Goal: Transaction & Acquisition: Register for event/course

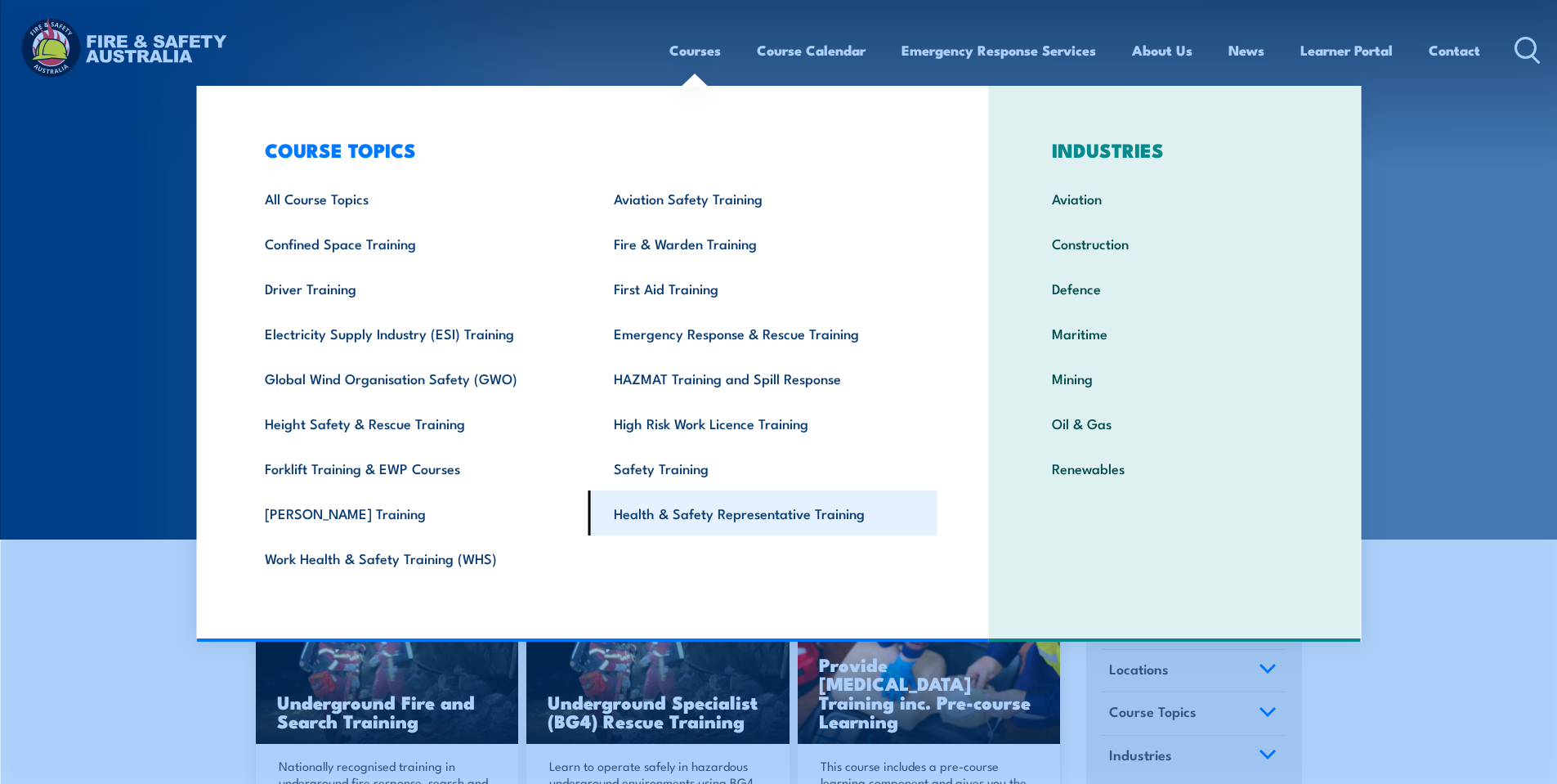
click at [685, 521] on link "Health & Safety Representative Training" at bounding box center [762, 512] width 349 height 45
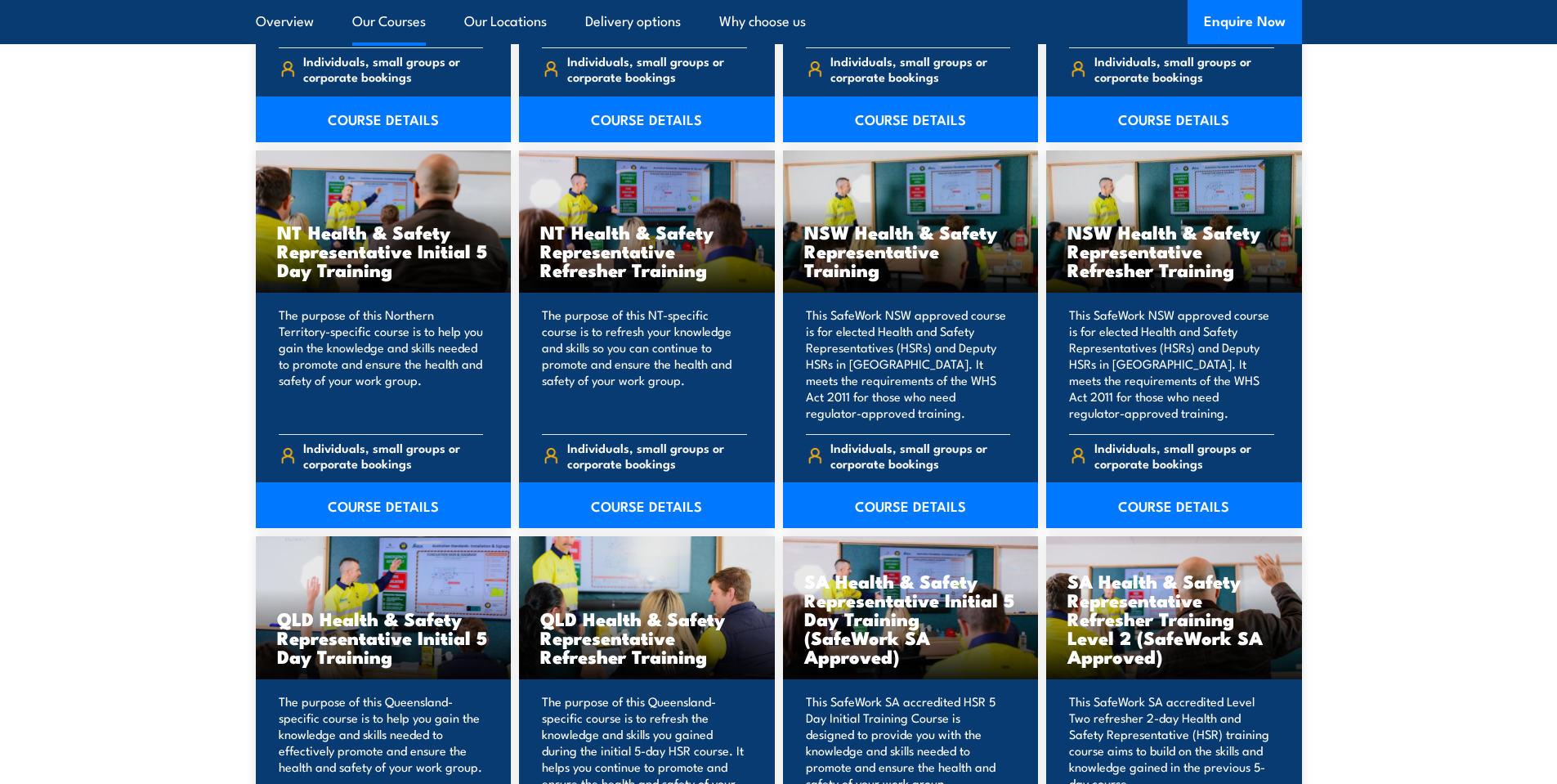
scroll to position [1906, 0]
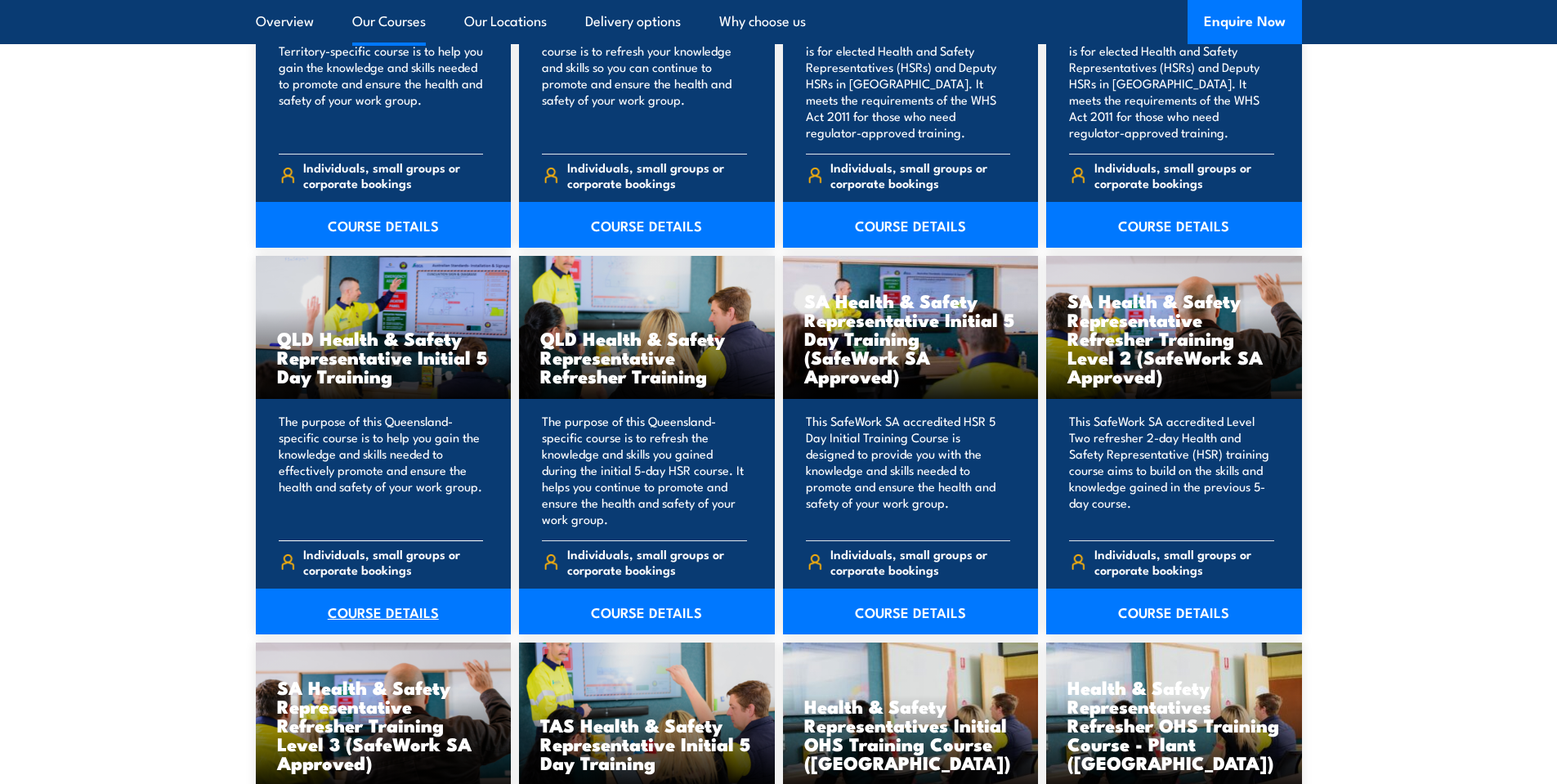
click at [384, 610] on link "COURSE DETAILS" at bounding box center [384, 611] width 256 height 46
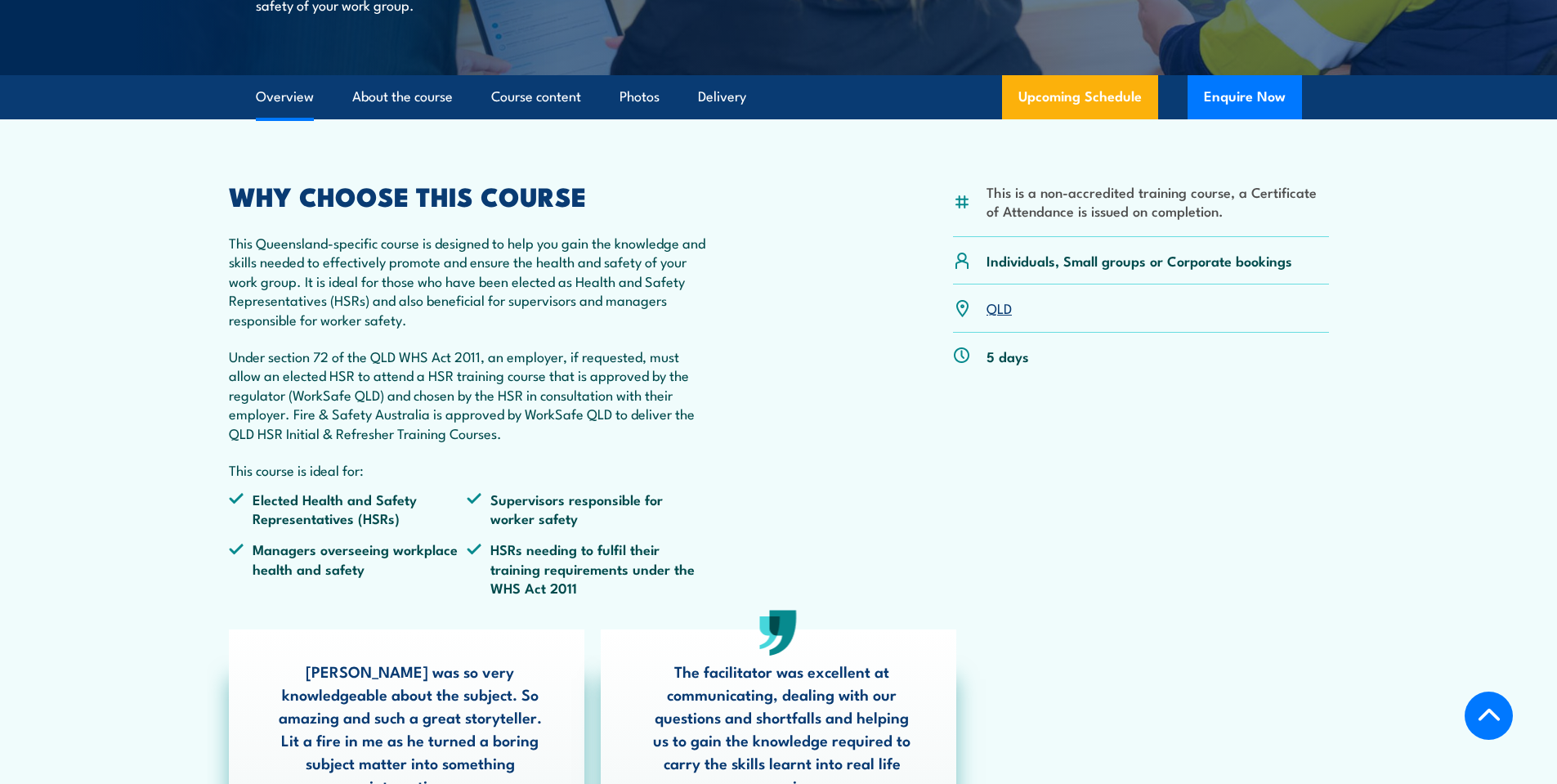
scroll to position [408, 0]
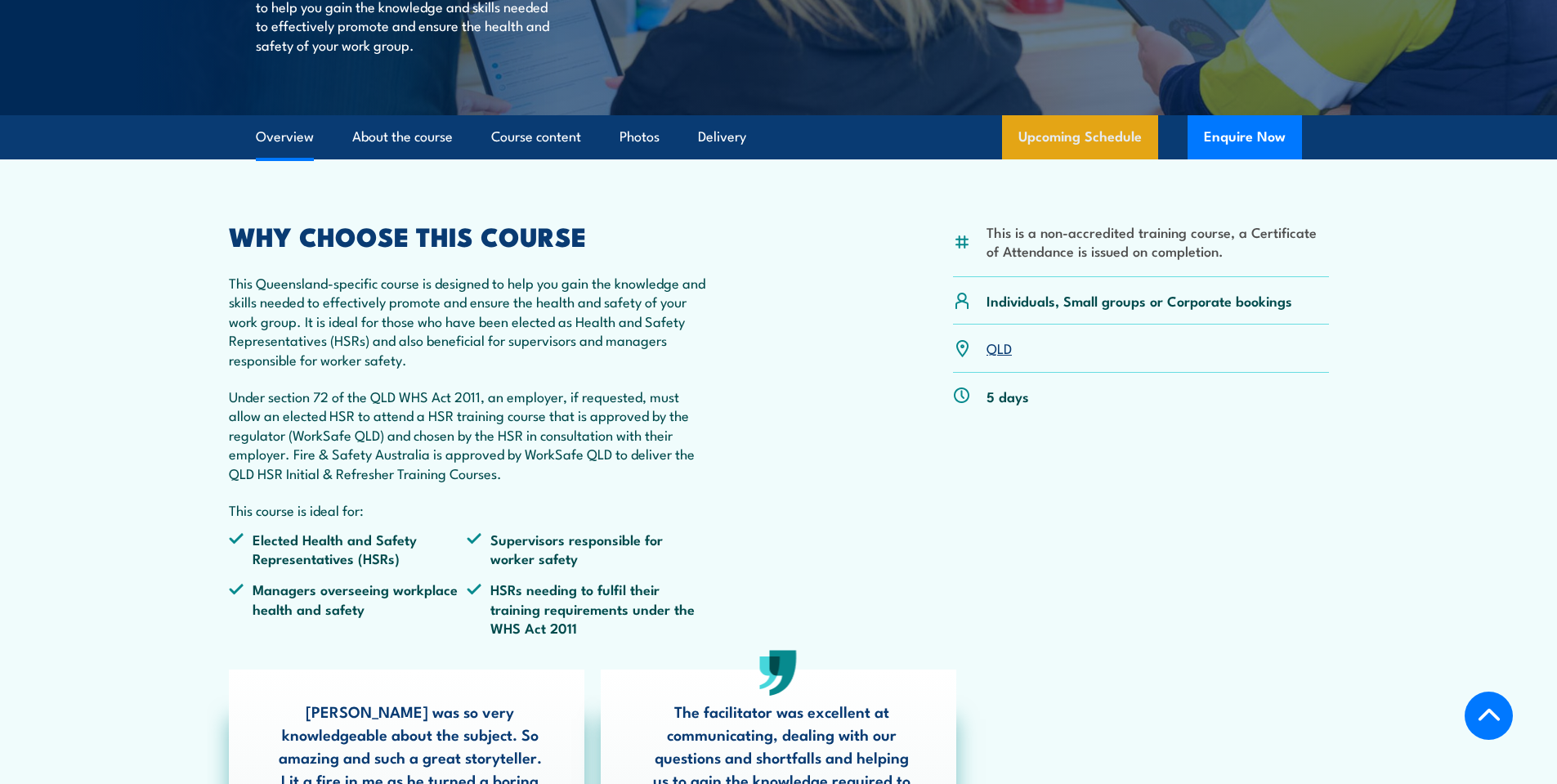
click at [1088, 143] on link "Upcoming Schedule" at bounding box center [1080, 138] width 156 height 44
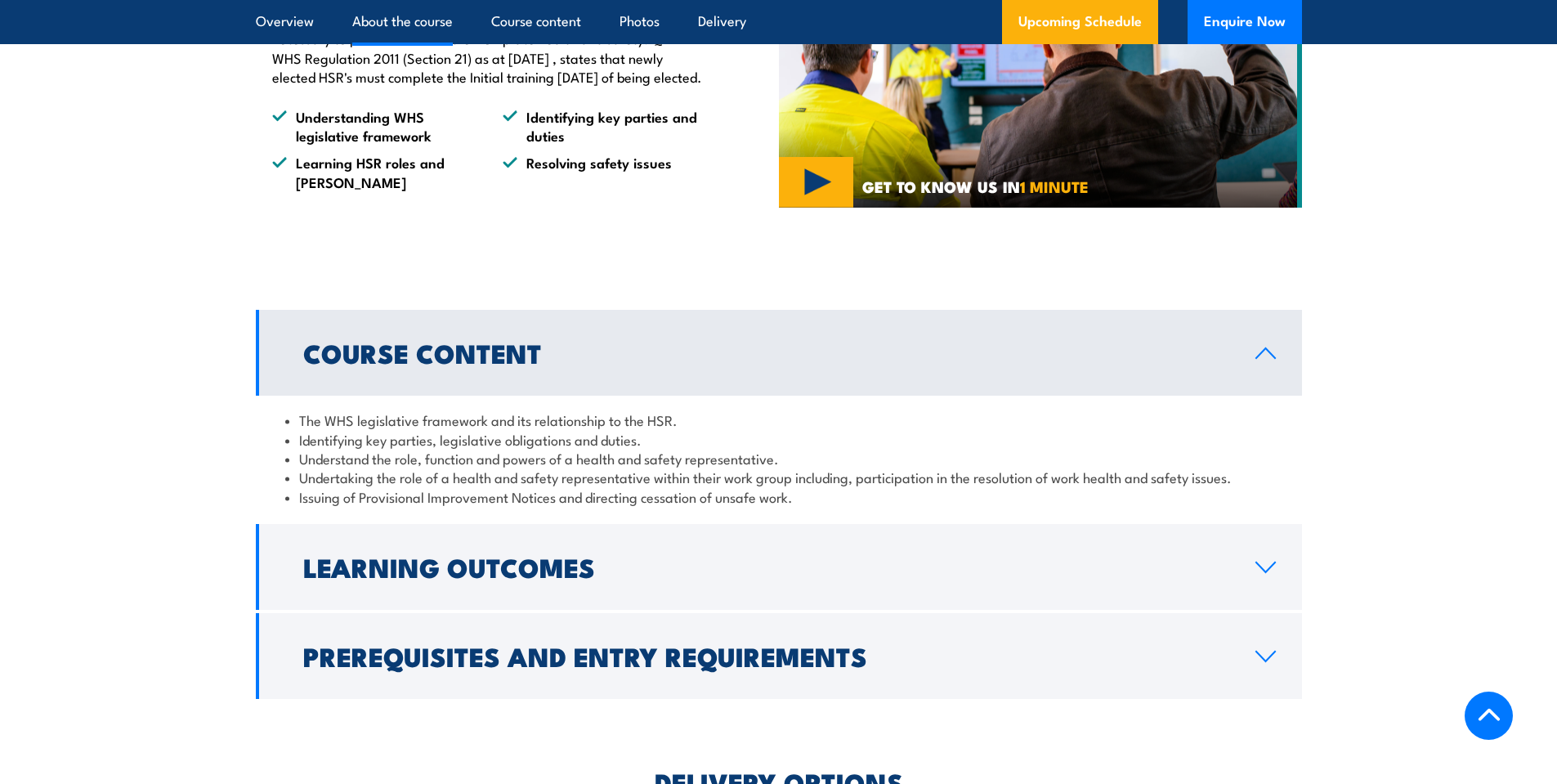
scroll to position [1549, 0]
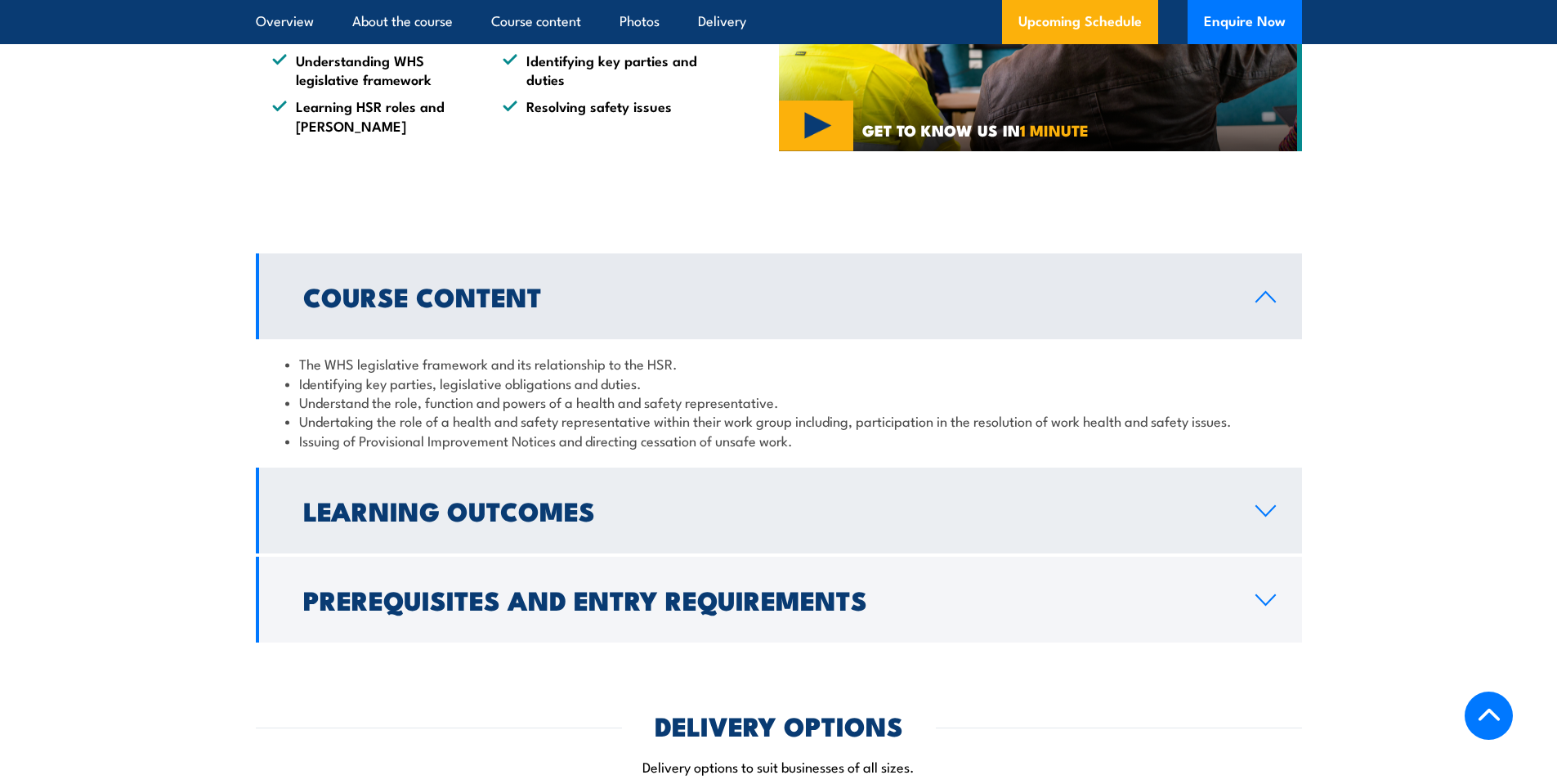
click at [1269, 517] on icon at bounding box center [1265, 511] width 22 height 13
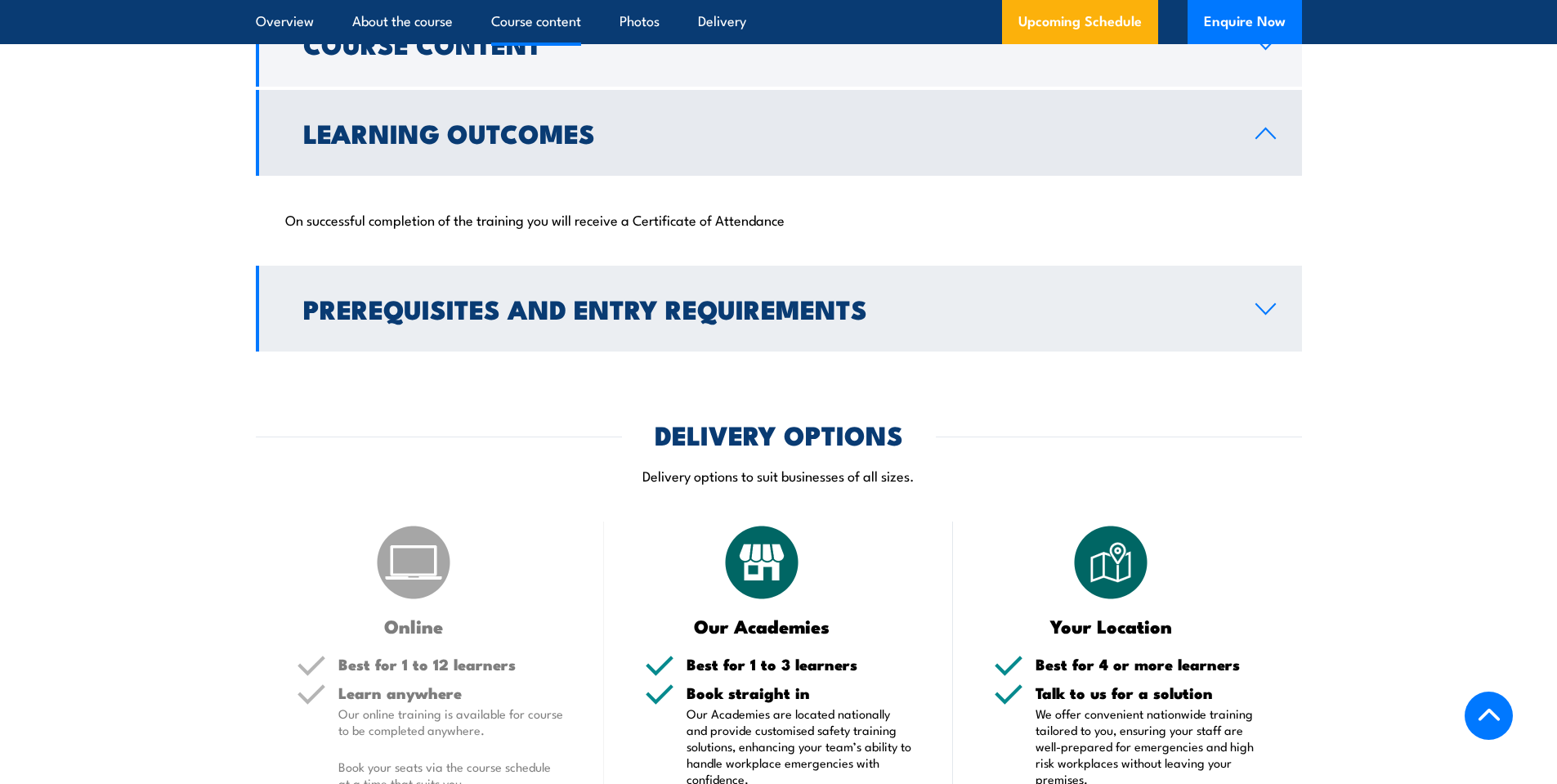
scroll to position [1821, 0]
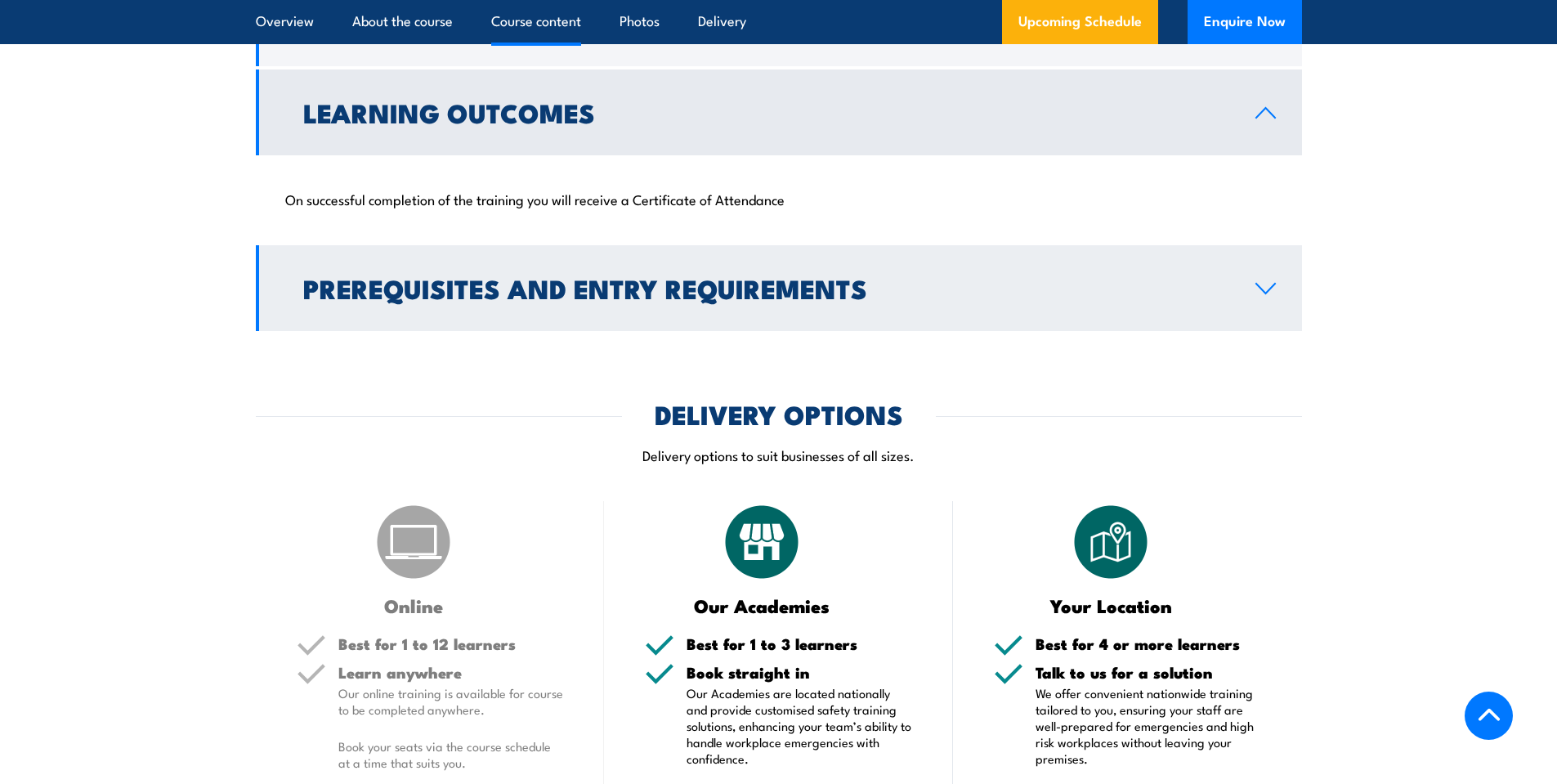
click at [1269, 295] on icon at bounding box center [1265, 289] width 22 height 13
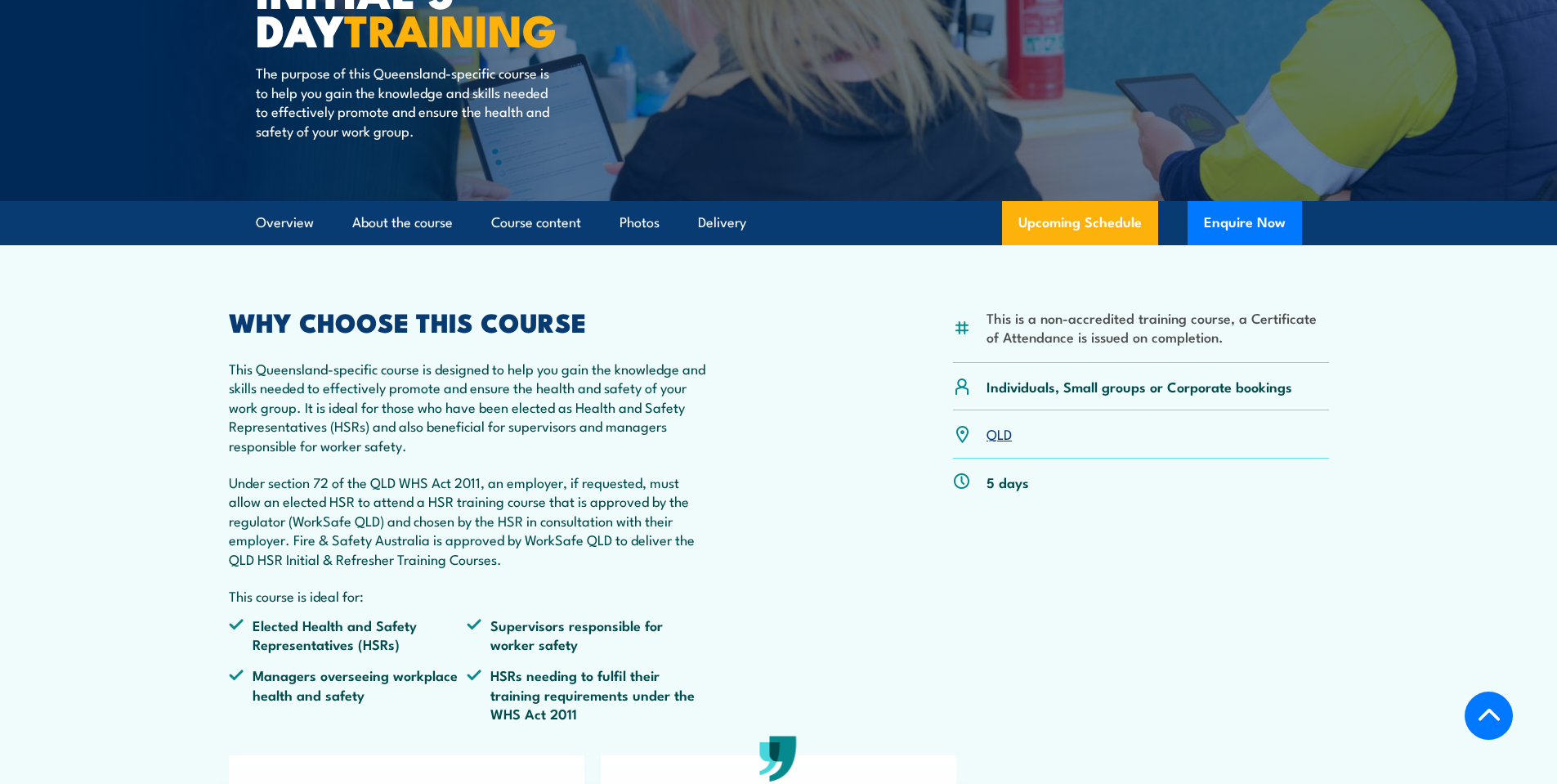
scroll to position [0, 0]
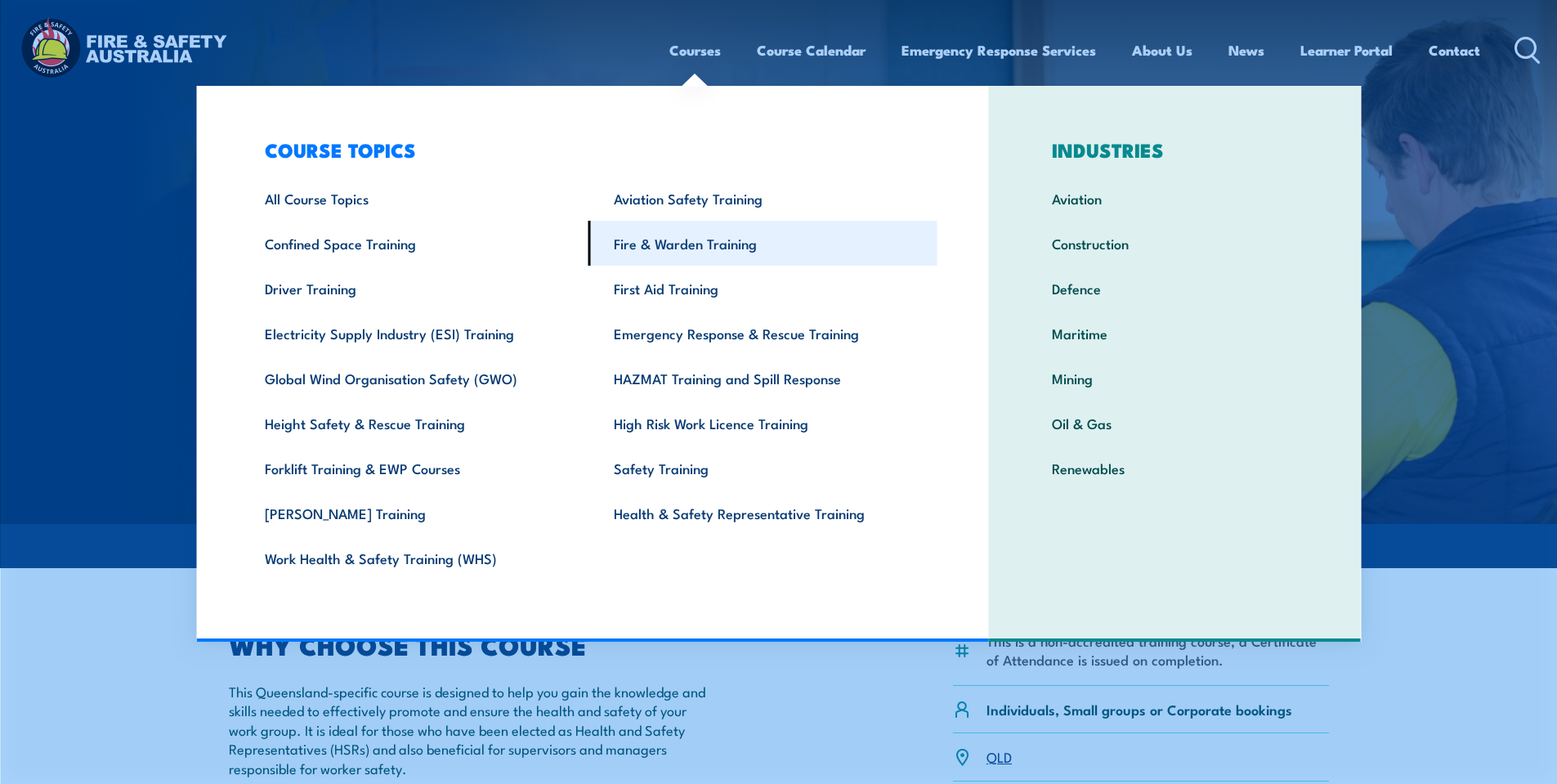
click at [672, 240] on link "Fire & Warden Training" at bounding box center [762, 243] width 349 height 45
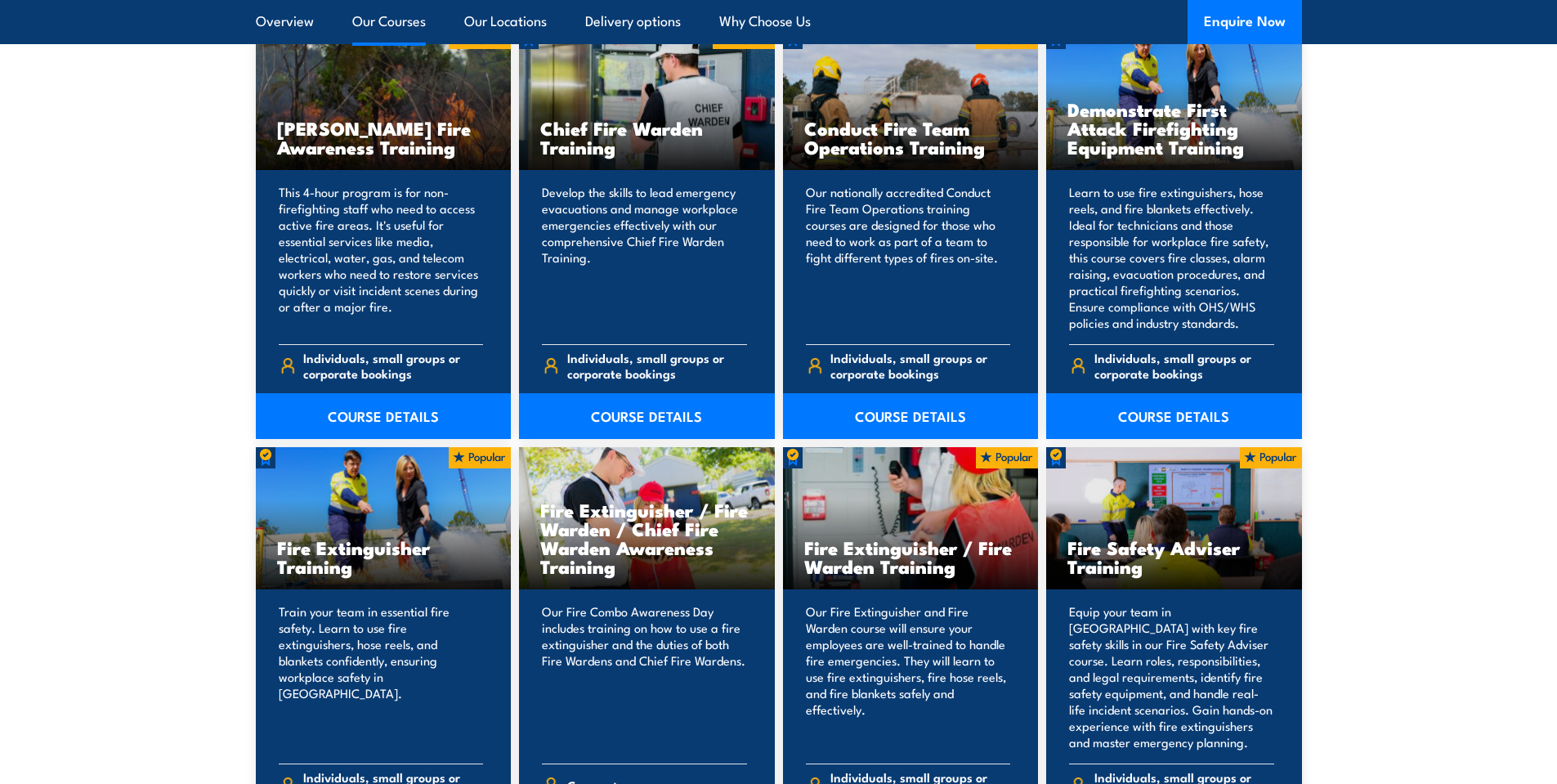
scroll to position [1498, 0]
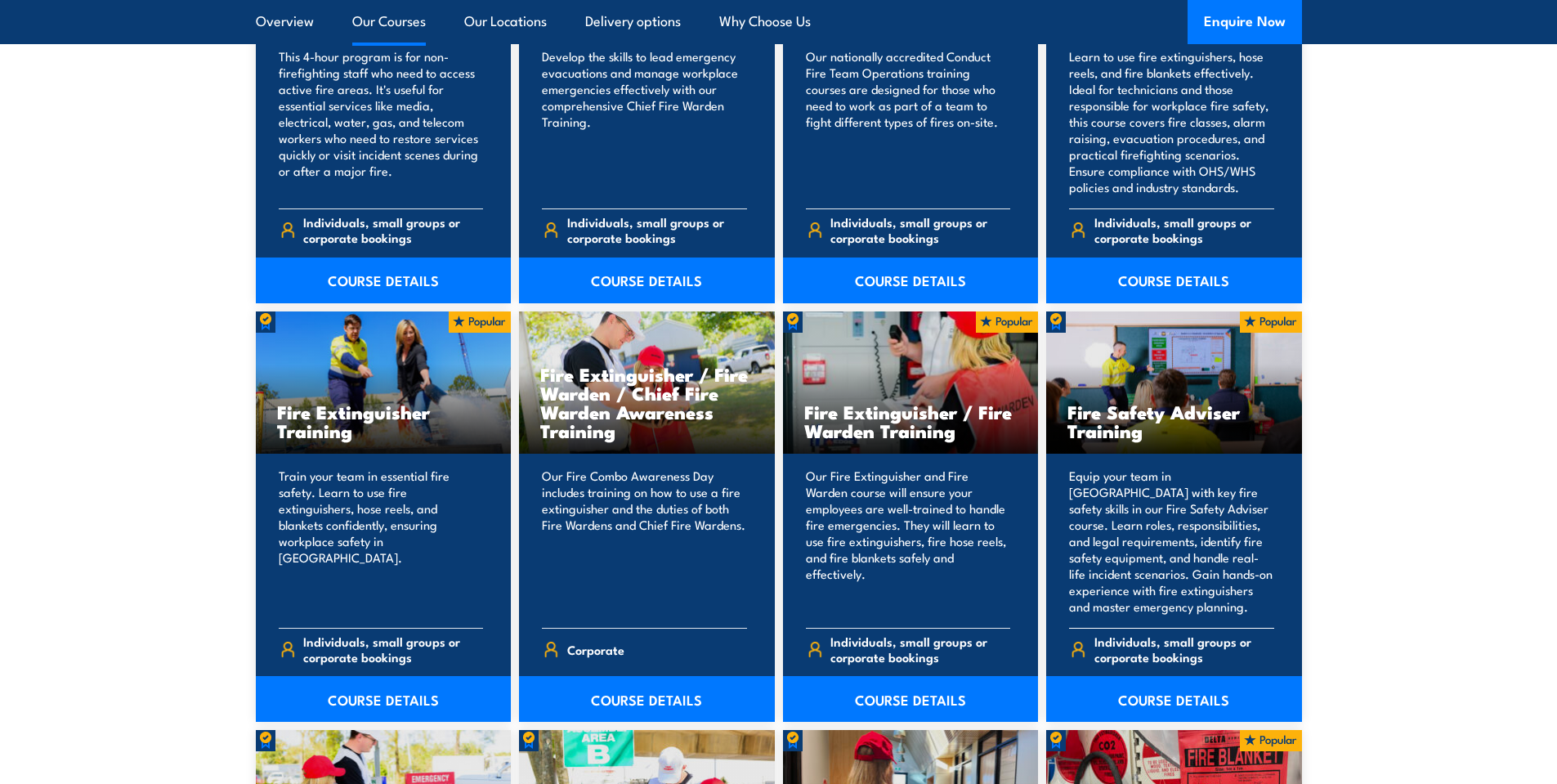
click at [1117, 425] on h3 "Fire Safety Adviser Training" at bounding box center [1173, 421] width 213 height 37
click at [1151, 698] on link "COURSE DETAILS" at bounding box center [1174, 699] width 256 height 46
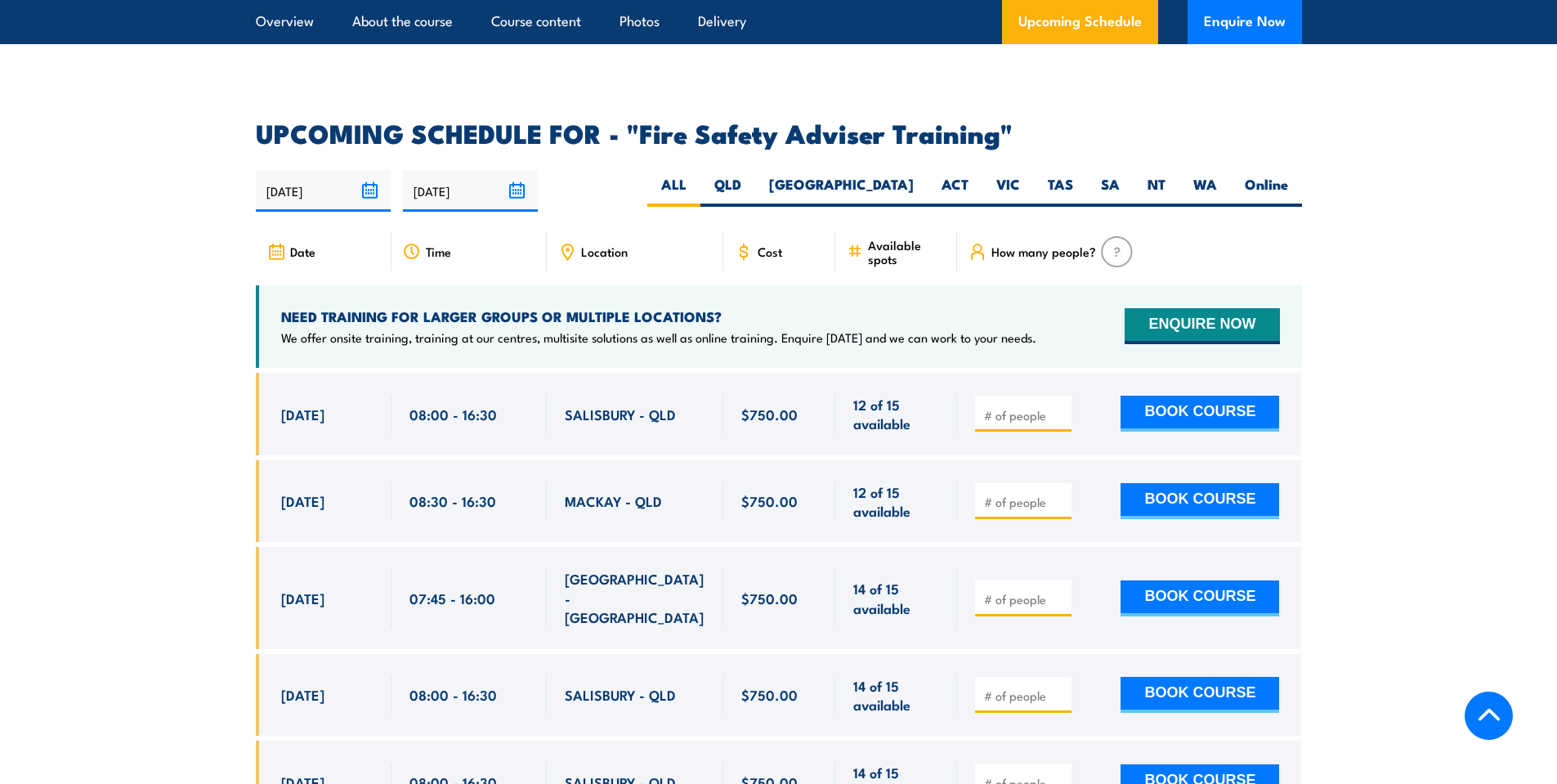
scroll to position [2588, 0]
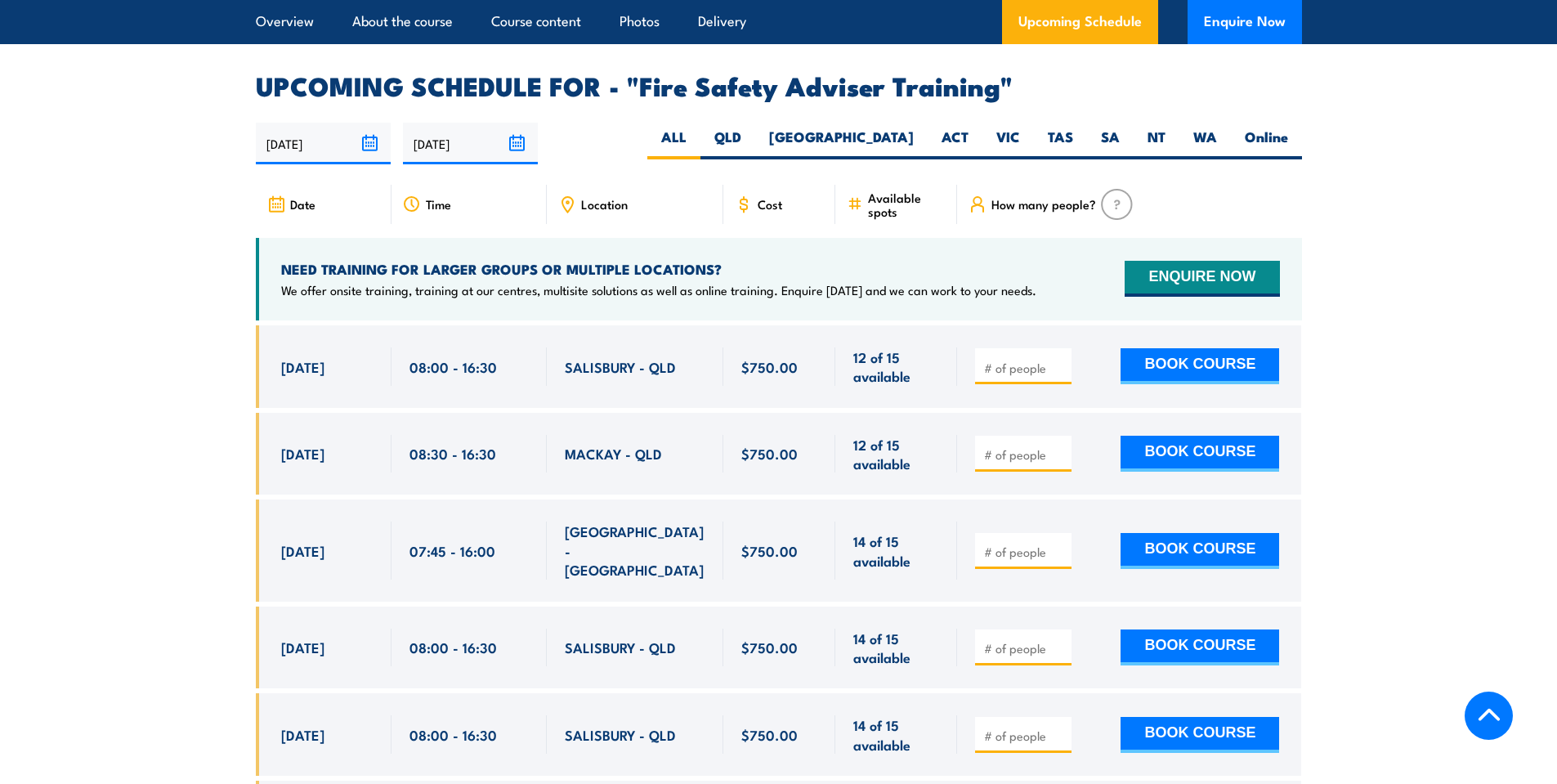
click at [1013, 374] on input "number" at bounding box center [1024, 367] width 81 height 16
type input "1"
click at [1226, 374] on button "BOOK COURSE" at bounding box center [1200, 366] width 159 height 36
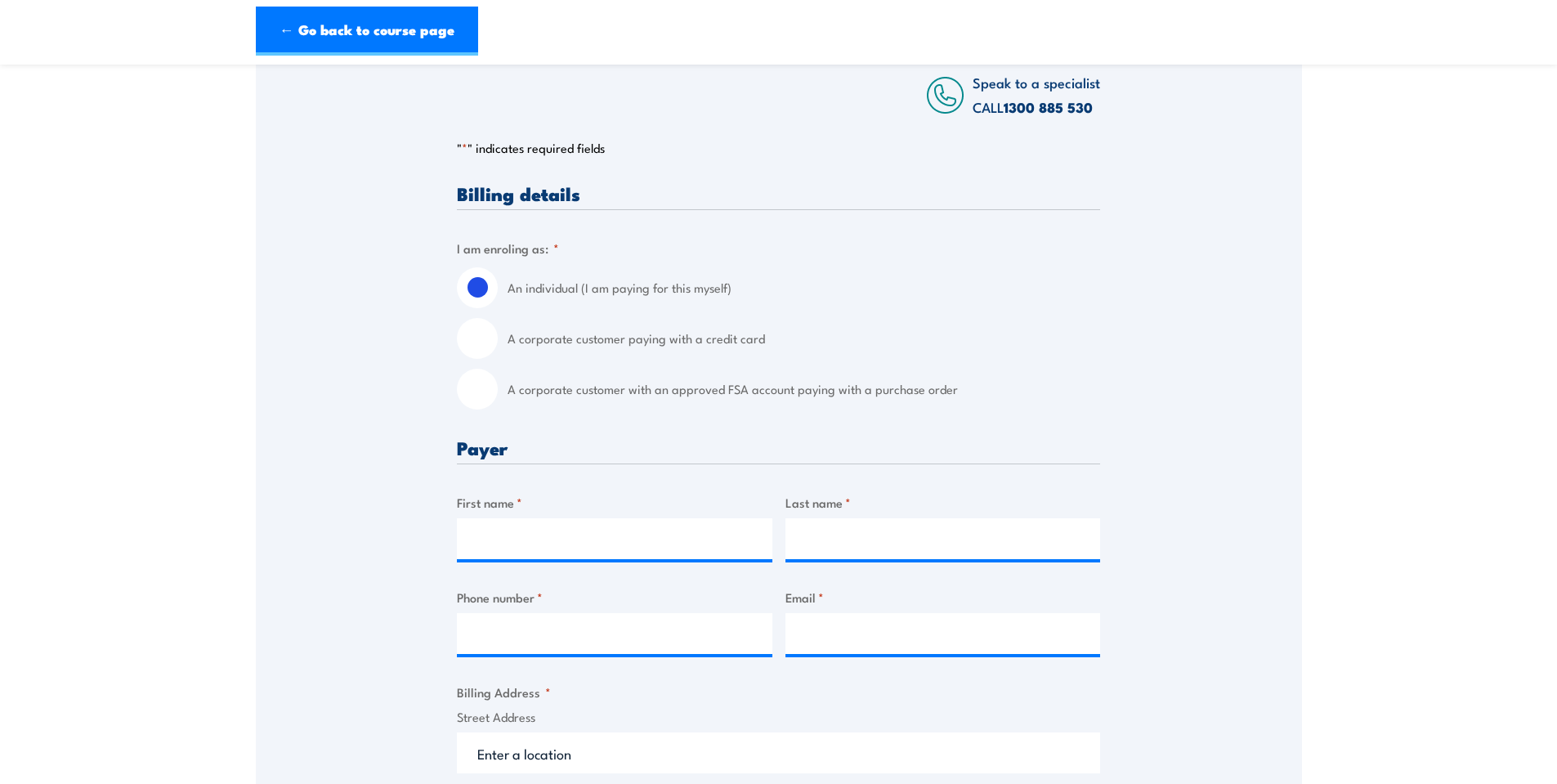
scroll to position [272, 0]
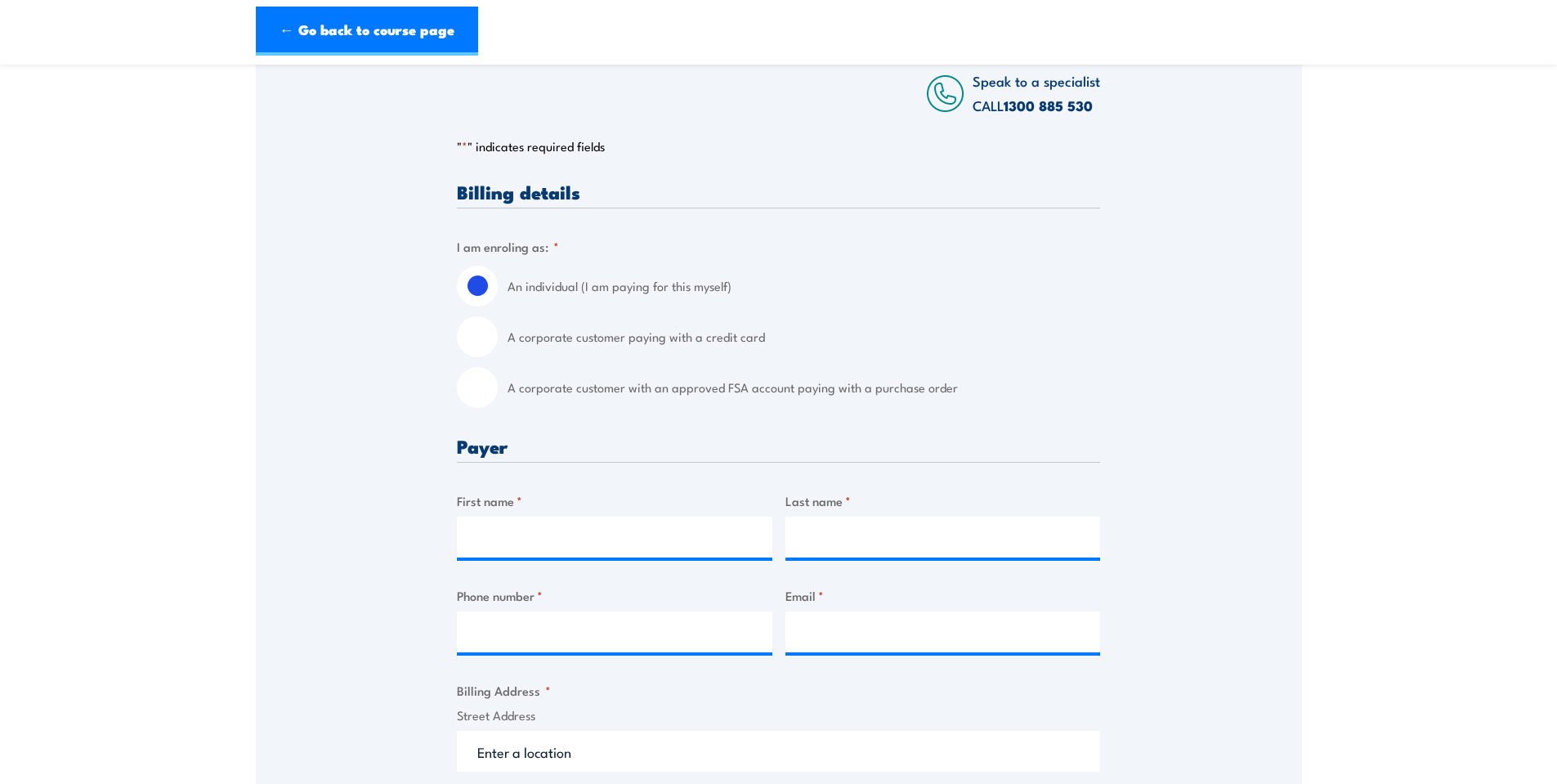
click at [491, 358] on input "A corporate customer paying with a credit card" at bounding box center [477, 337] width 41 height 41
radio input "true"
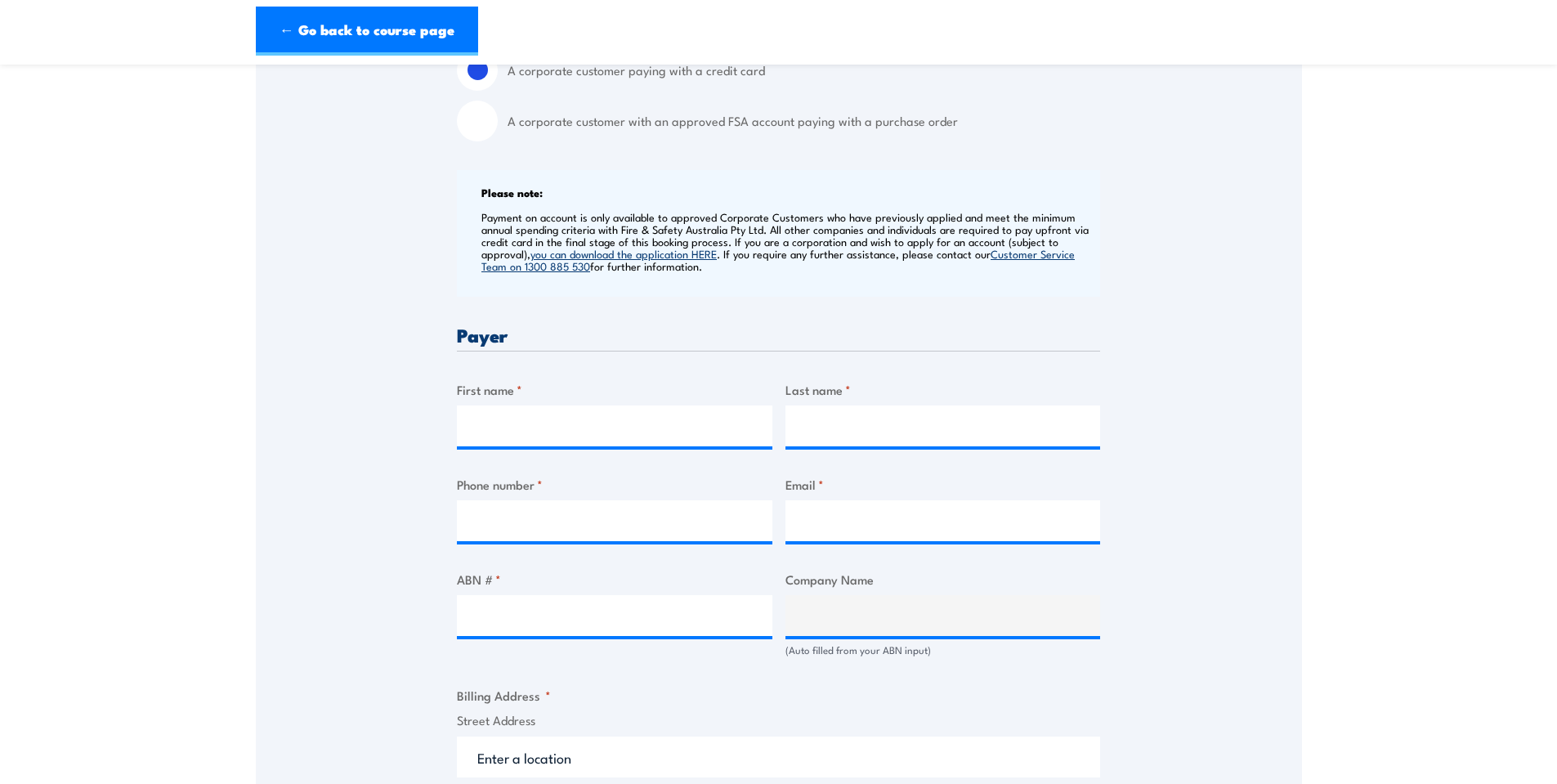
scroll to position [545, 0]
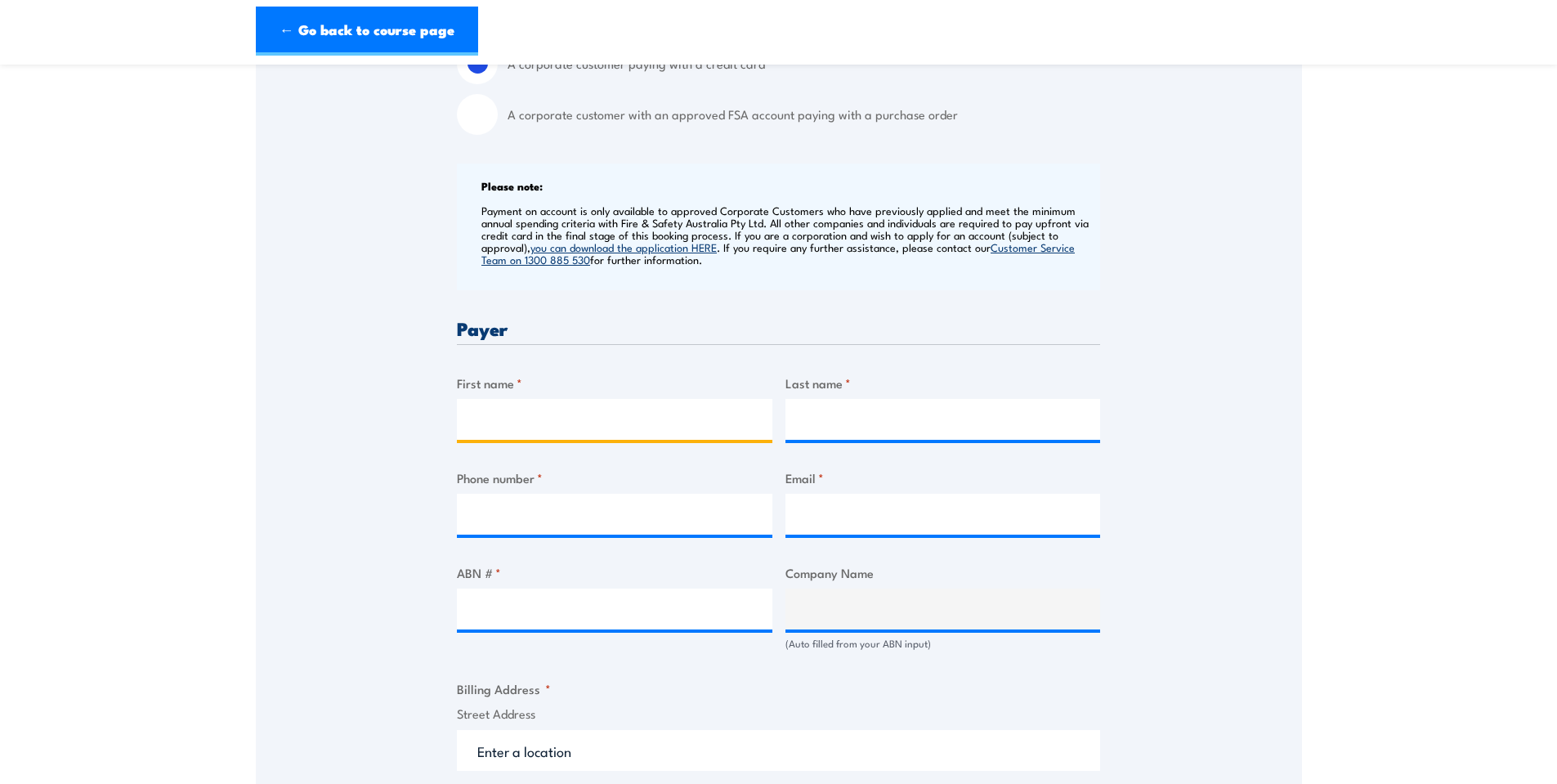
click at [504, 436] on input "First name *" at bounding box center [615, 419] width 316 height 41
type input "Alistair"
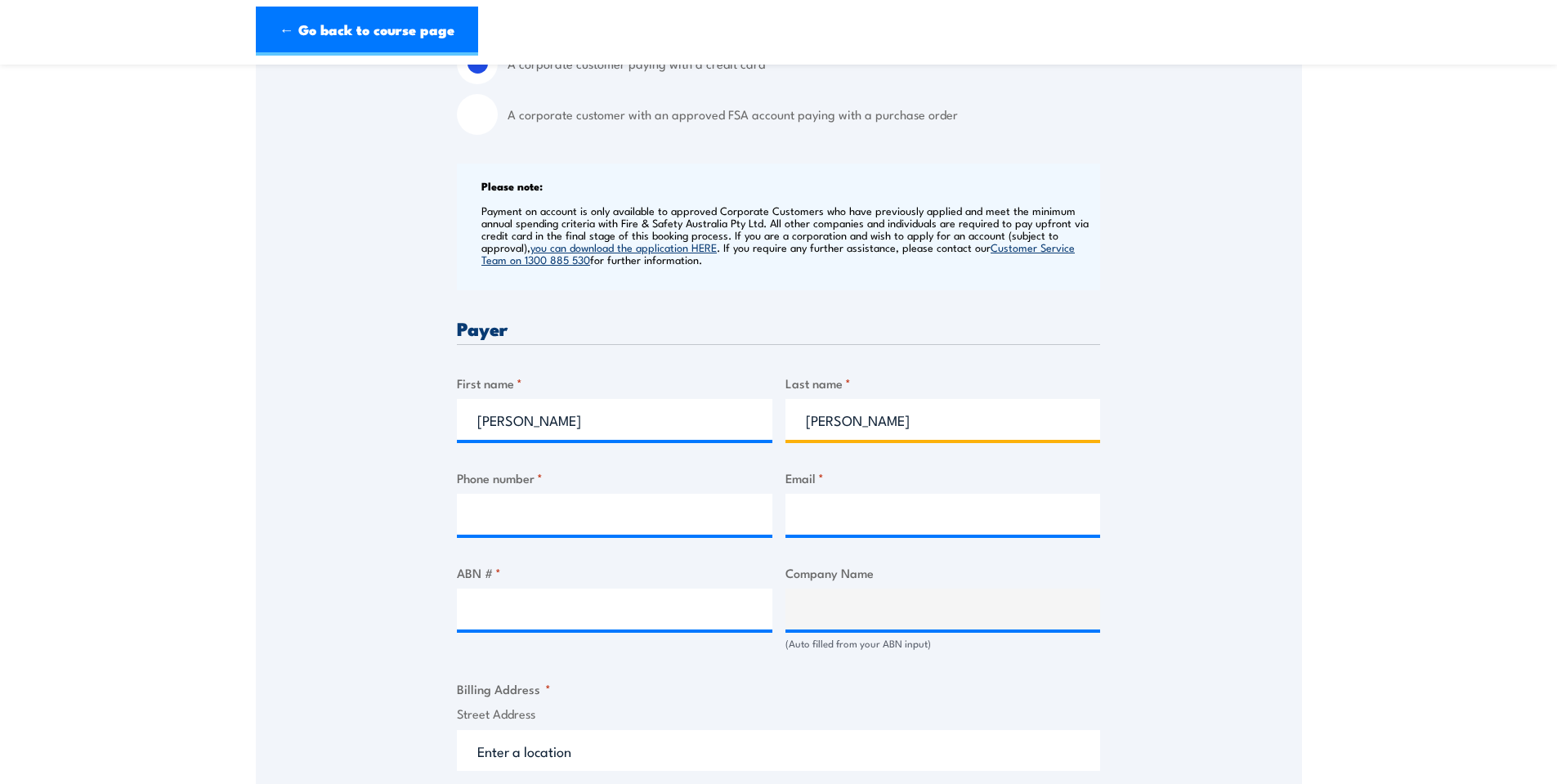
type input "Bulmer"
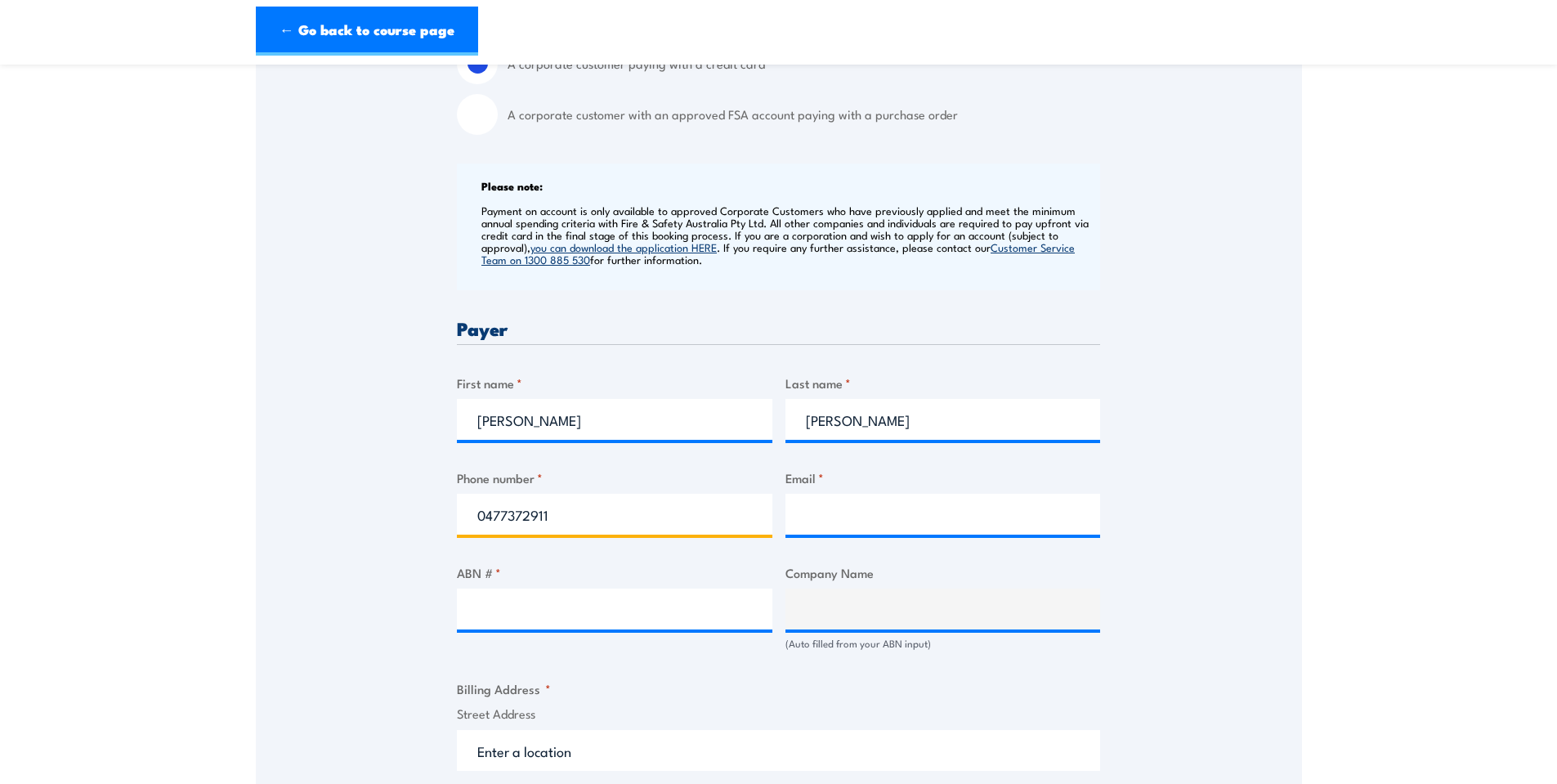
type input "0477372911"
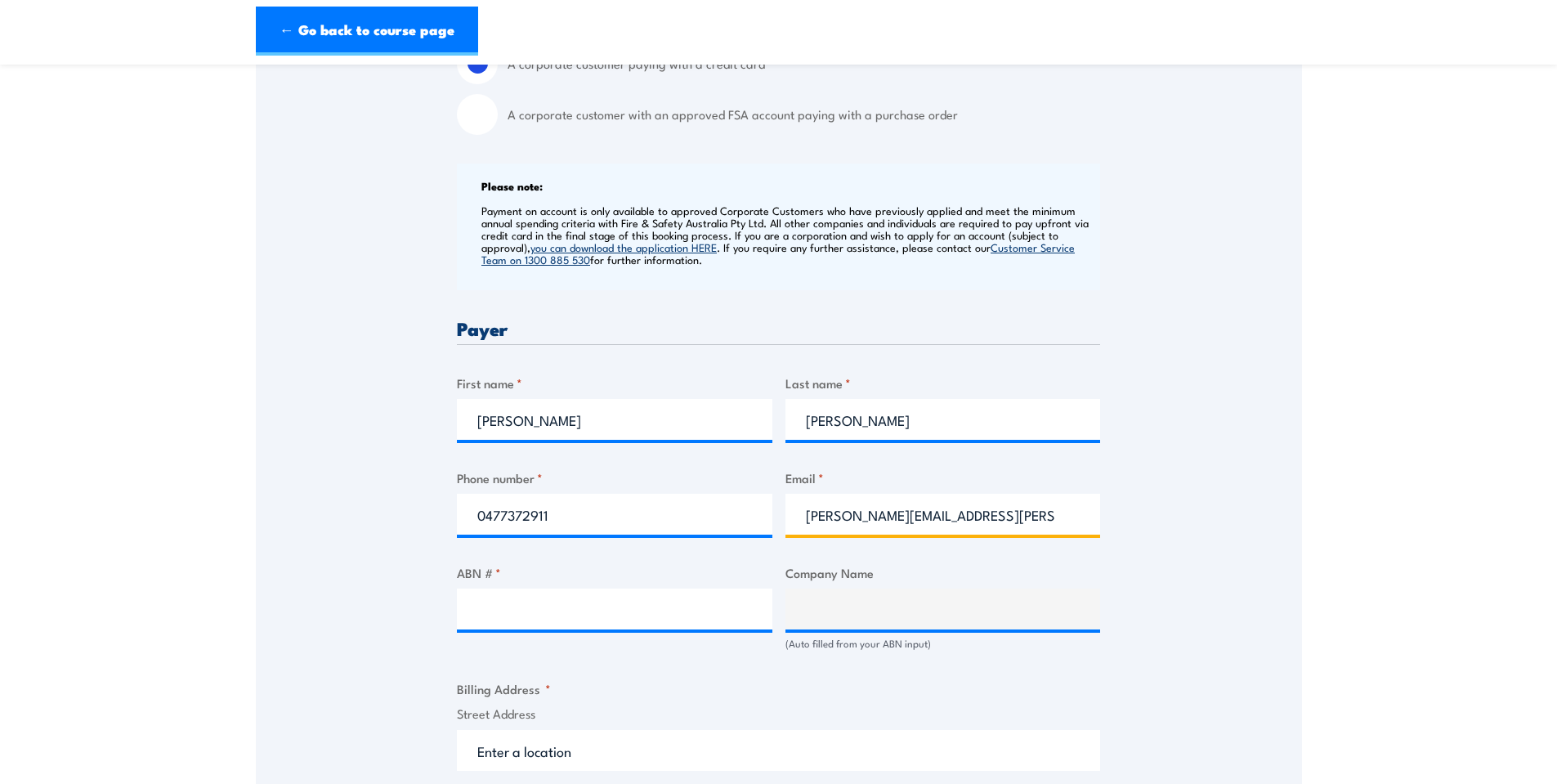
type input "alistair.bulmer@ebgames.com"
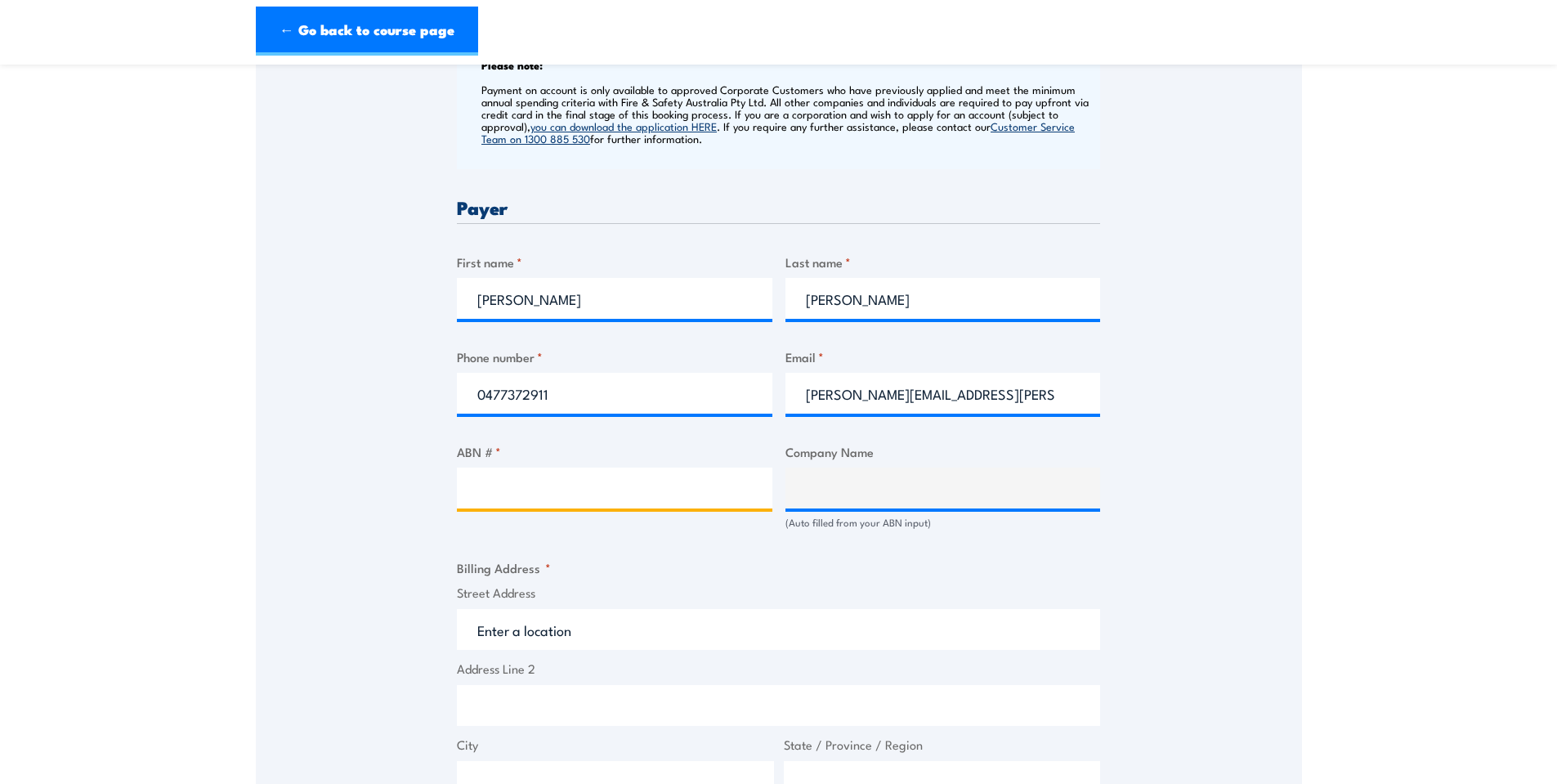
scroll to position [817, 0]
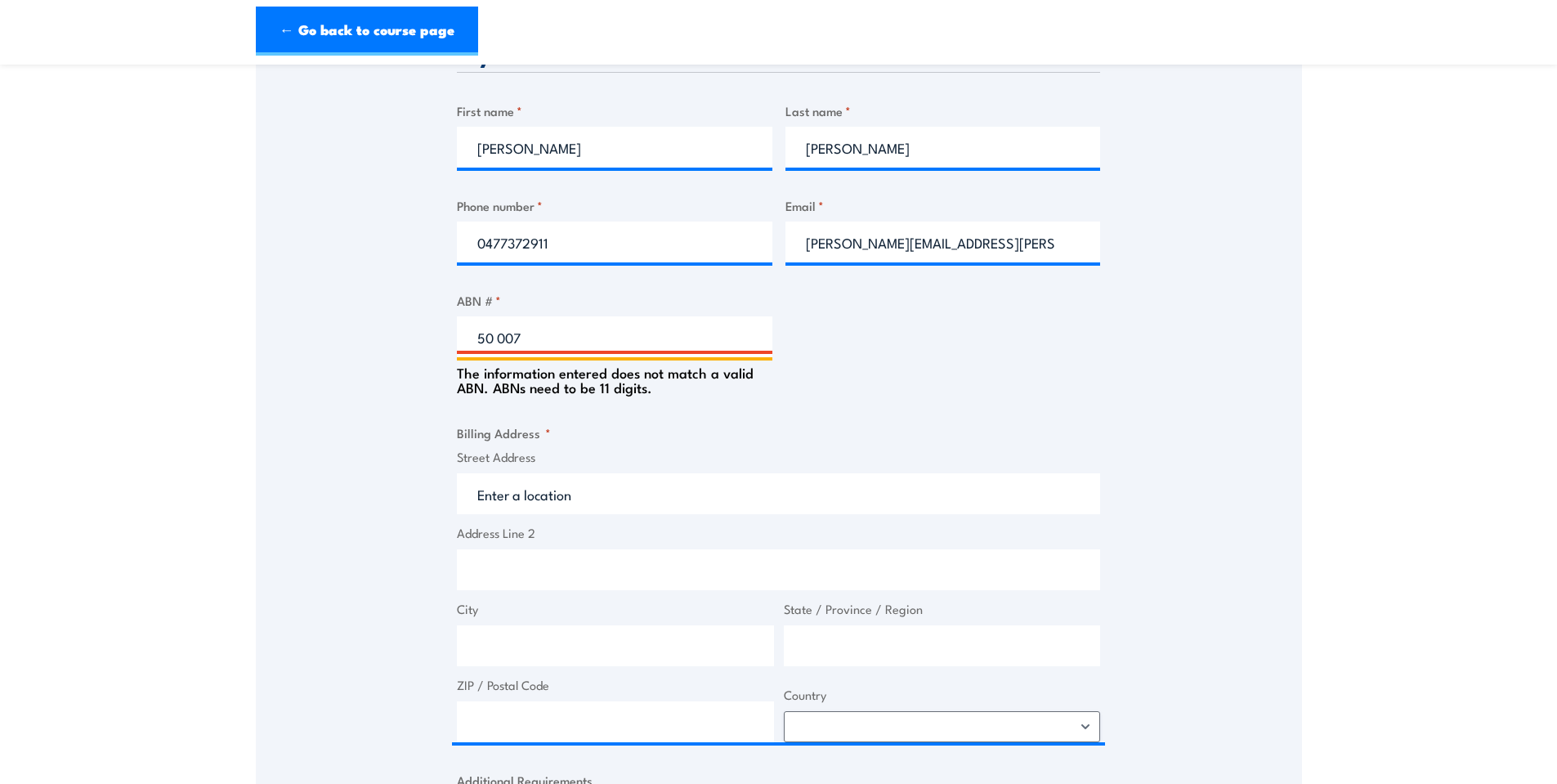
drag, startPoint x: 551, startPoint y: 346, endPoint x: 459, endPoint y: 348, distance: 92.0
click at [459, 348] on input "50 007" at bounding box center [615, 337] width 316 height 41
paste input "77 681 442"
type input "50 077 681 442"
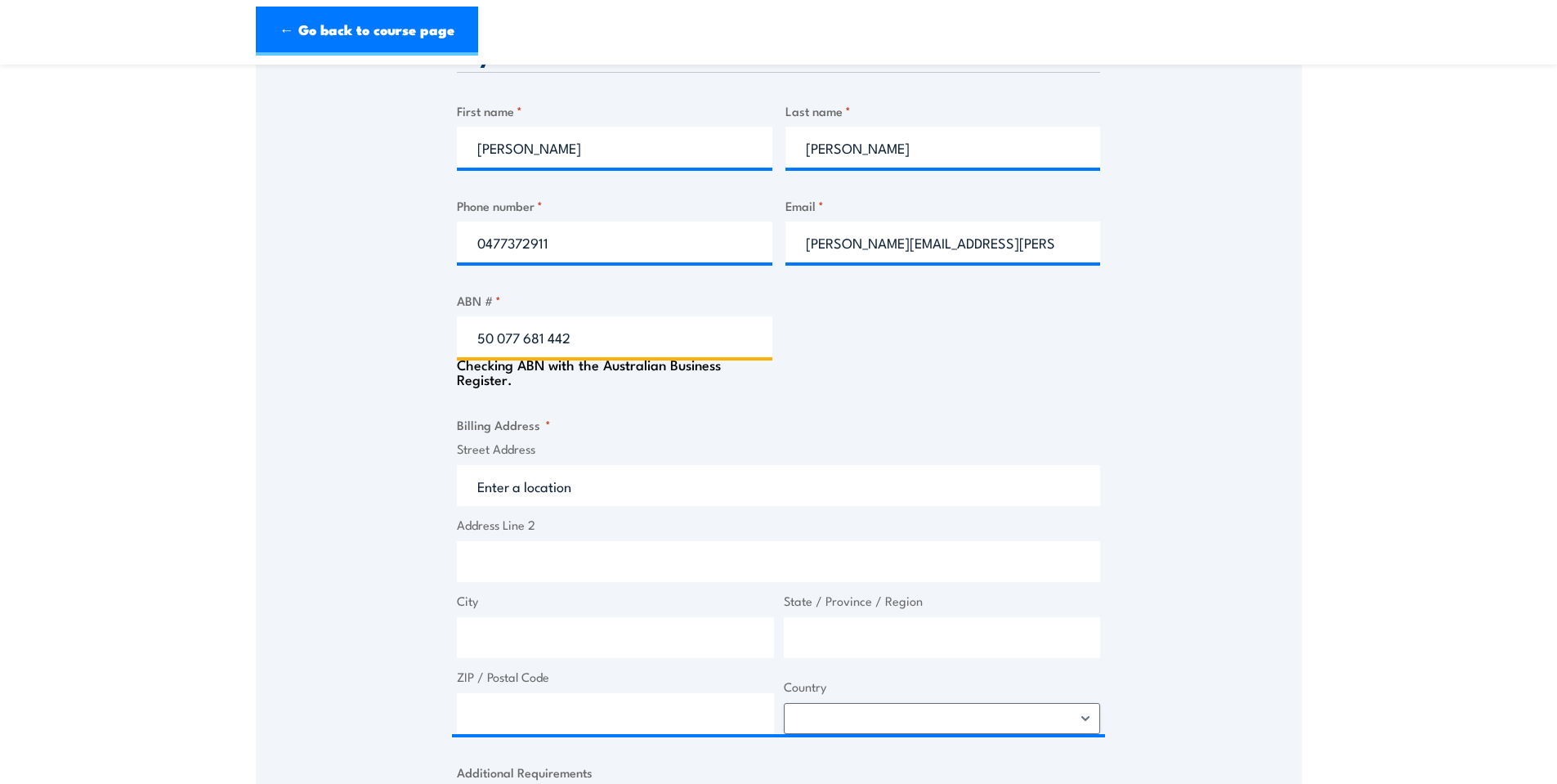
type input "ELECTRONICS BOUTIQUE AUSTRALIA PTY LIMITED"
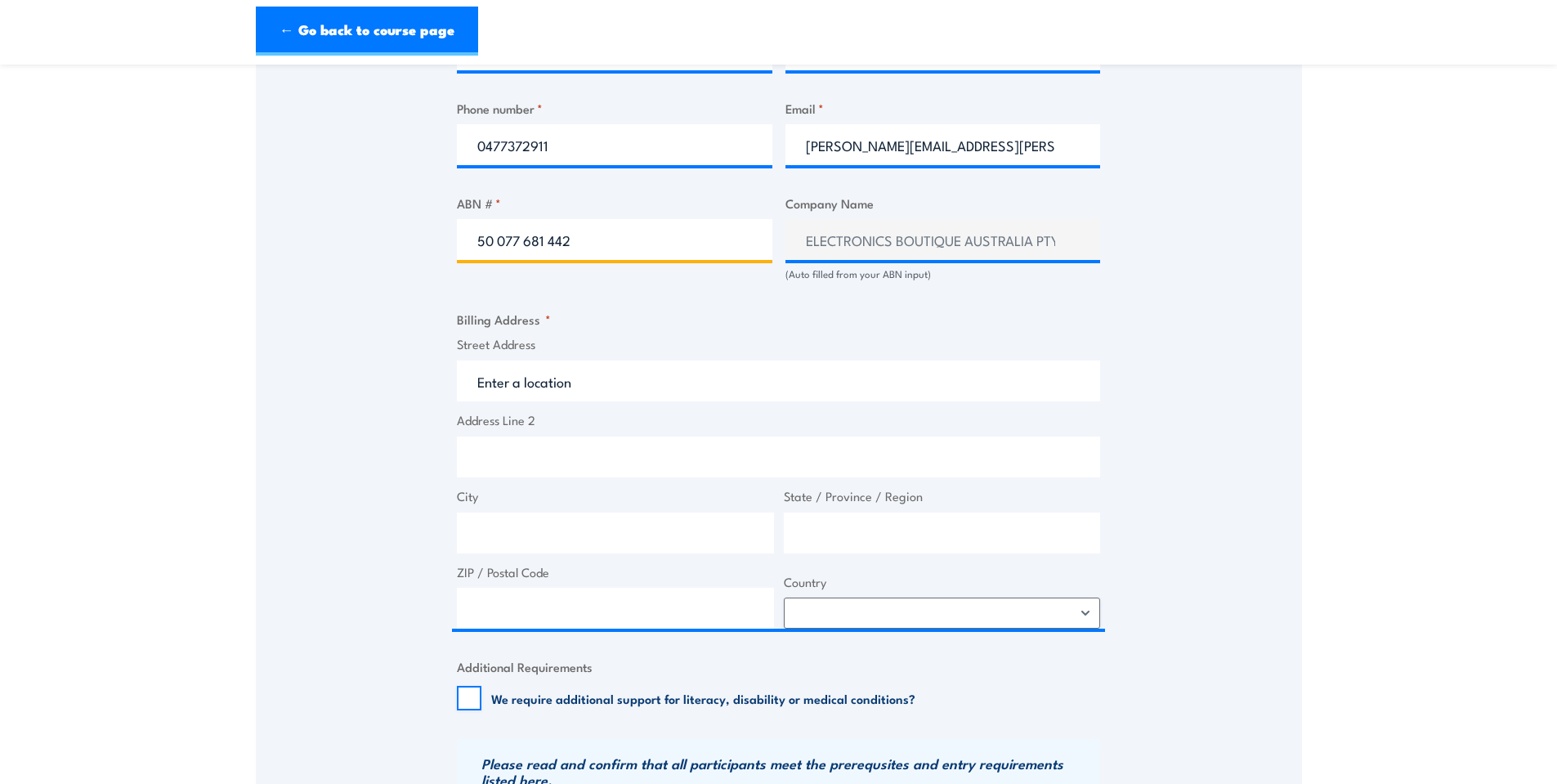
scroll to position [953, 0]
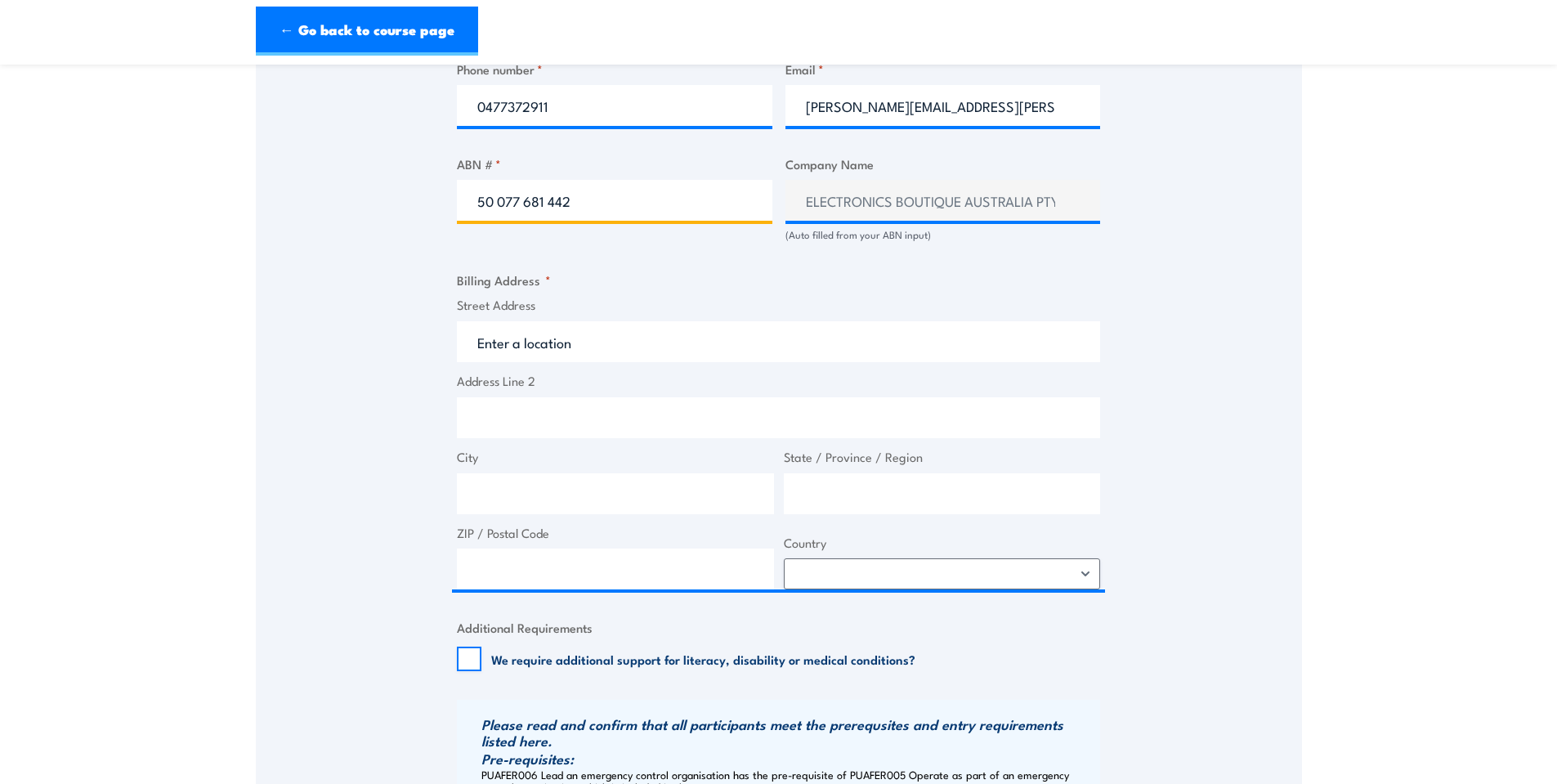
type input "50 077 681 442"
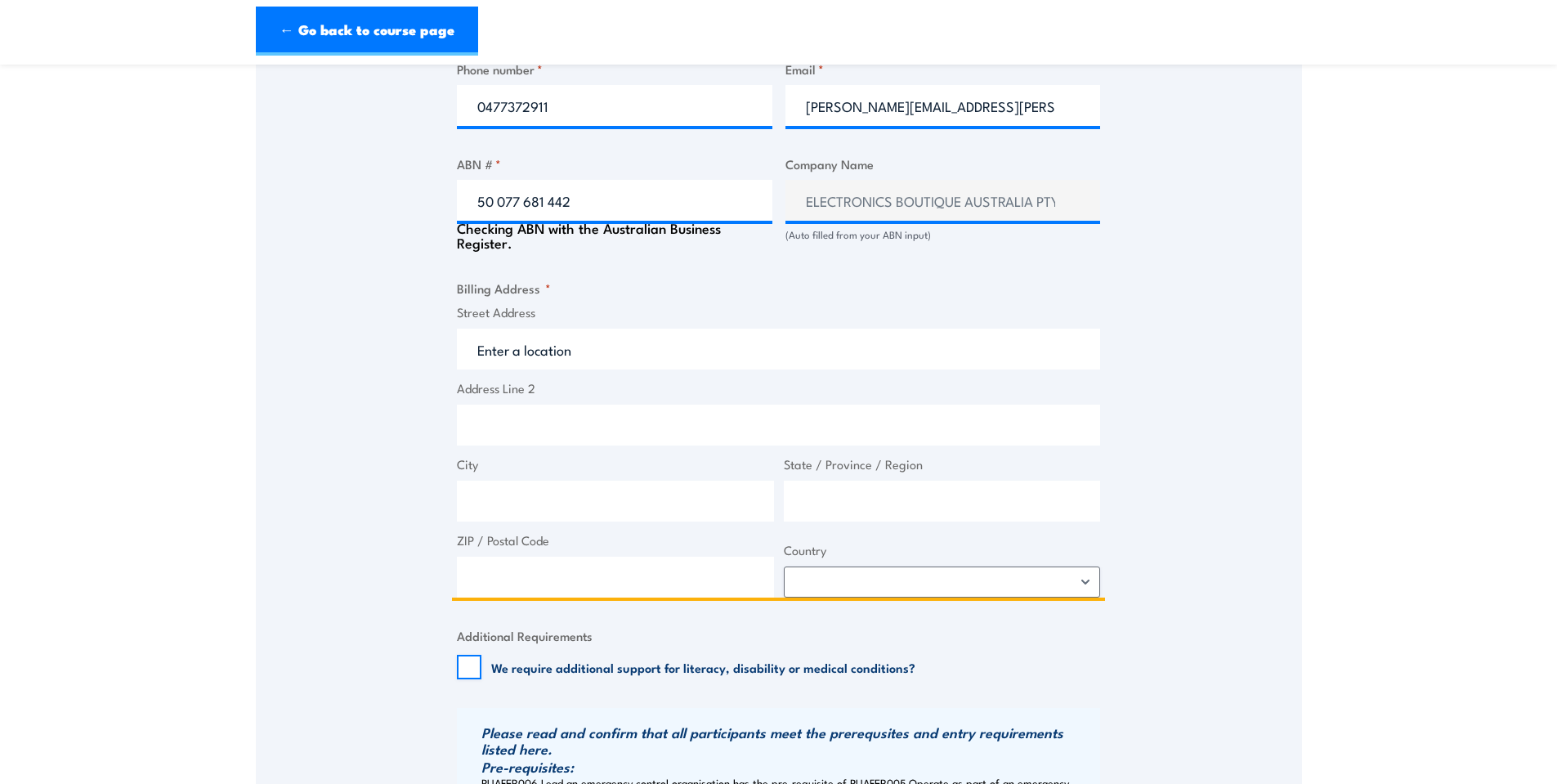
click at [531, 369] on input "Street Address" at bounding box center [778, 349] width 644 height 41
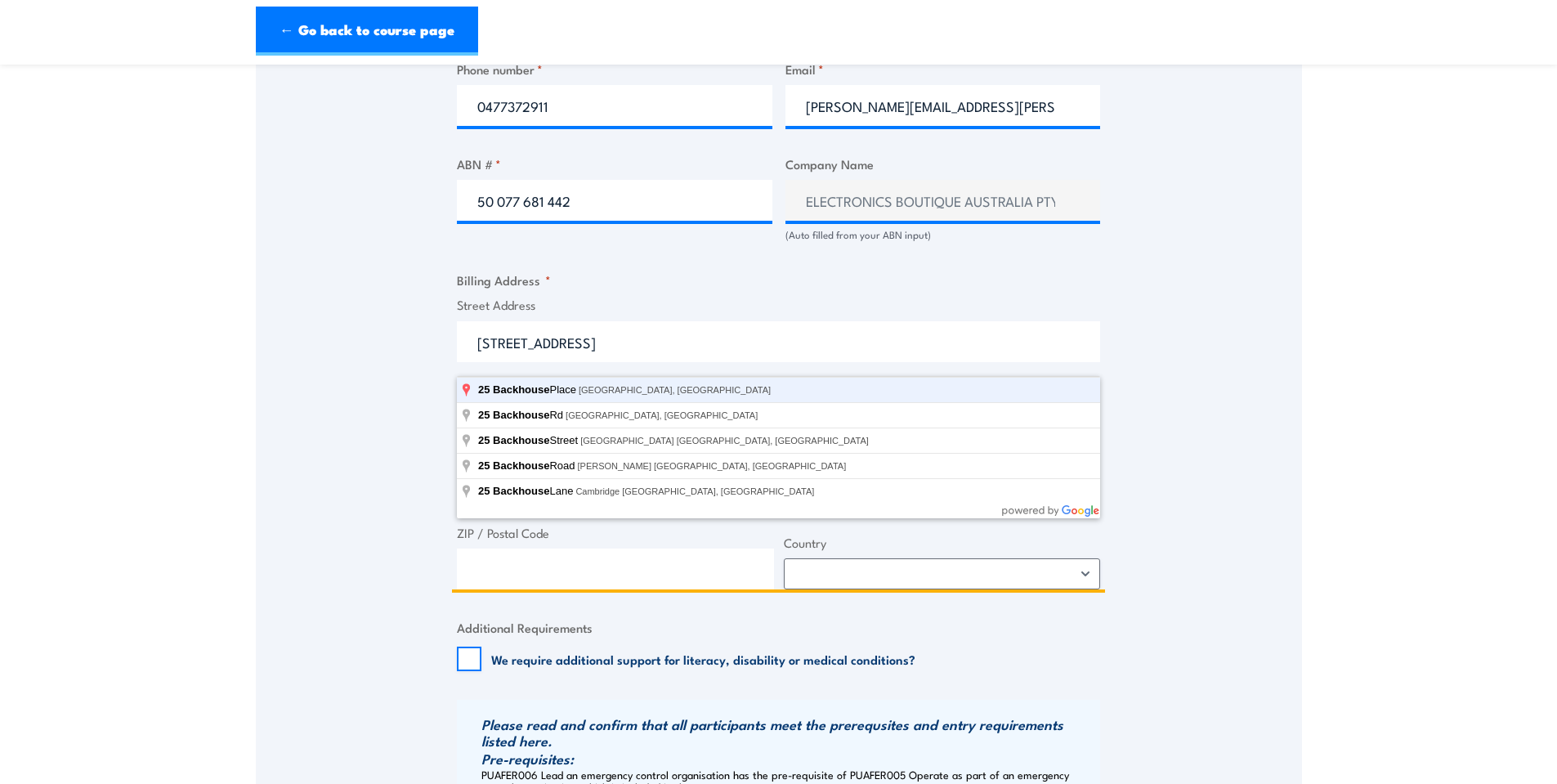
type input "25 Backhouse Place, Eagle Farm QLD, Australia"
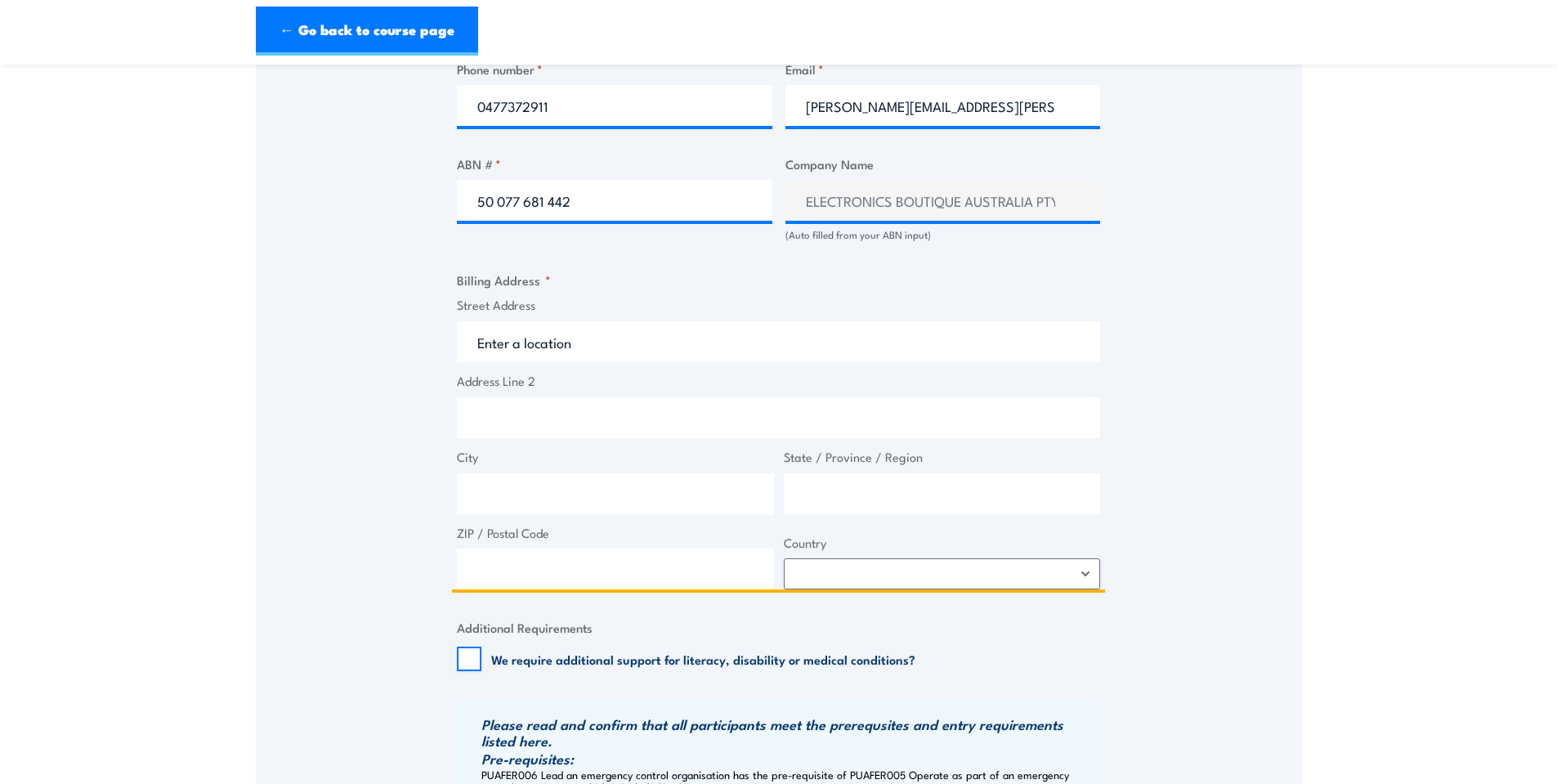
type input "25 Backhouse Pl"
type input "Eagle Farm"
type input "Queensland"
type input "4009"
select select "Australia"
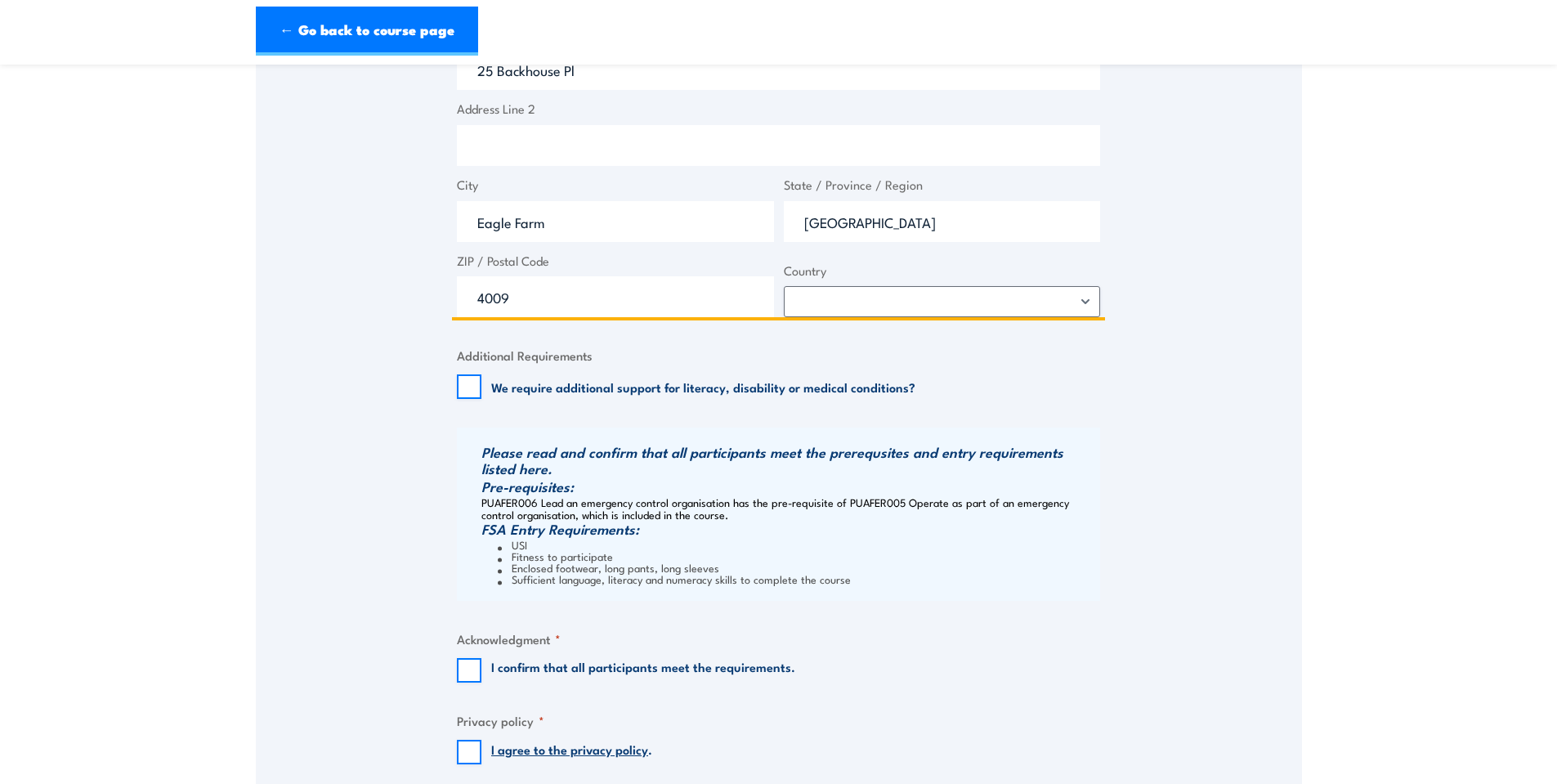
scroll to position [1634, 0]
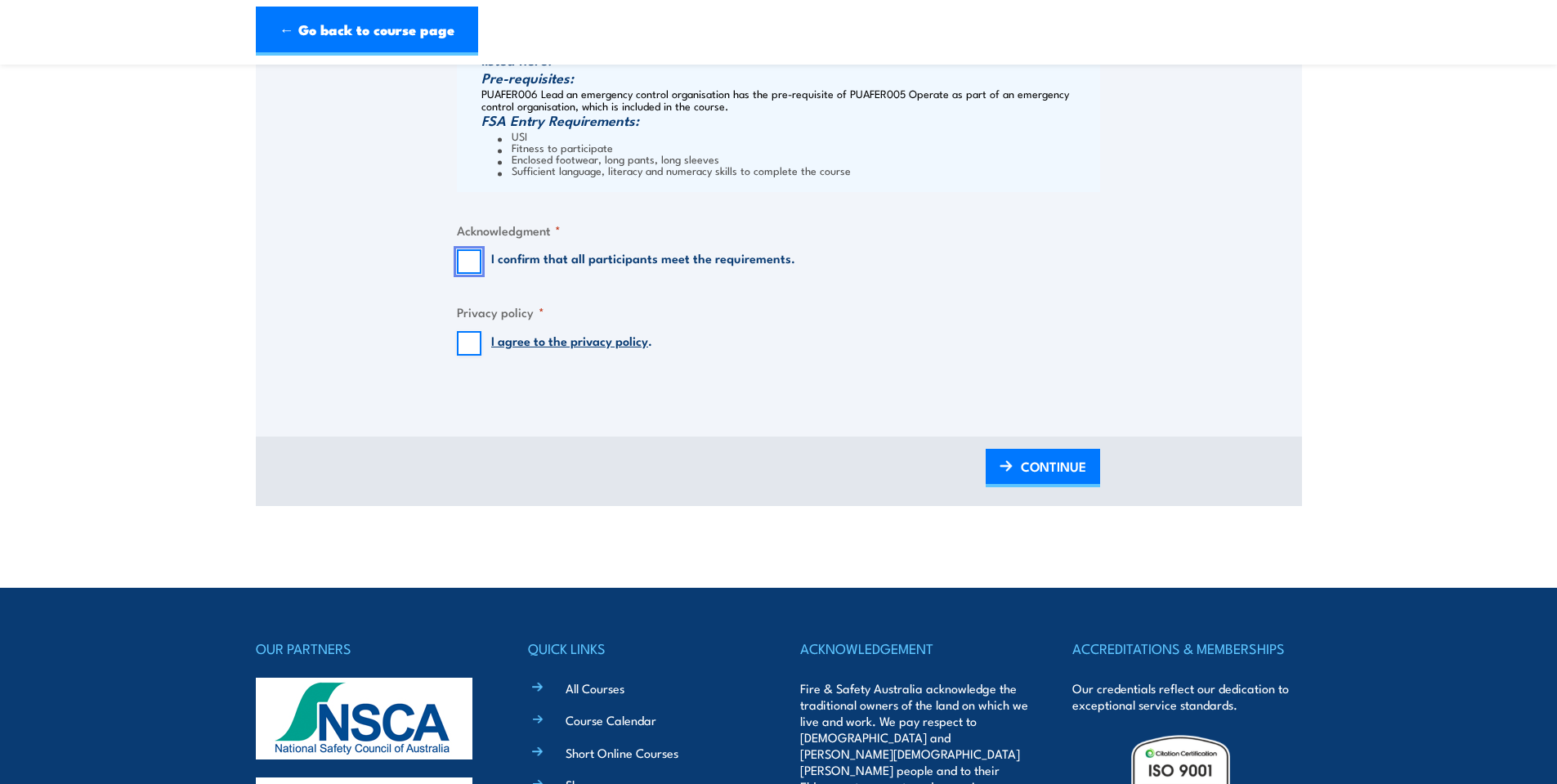
click at [469, 273] on input "I confirm that all participants meet the requirements." at bounding box center [470, 262] width 25 height 25
checkbox input "true"
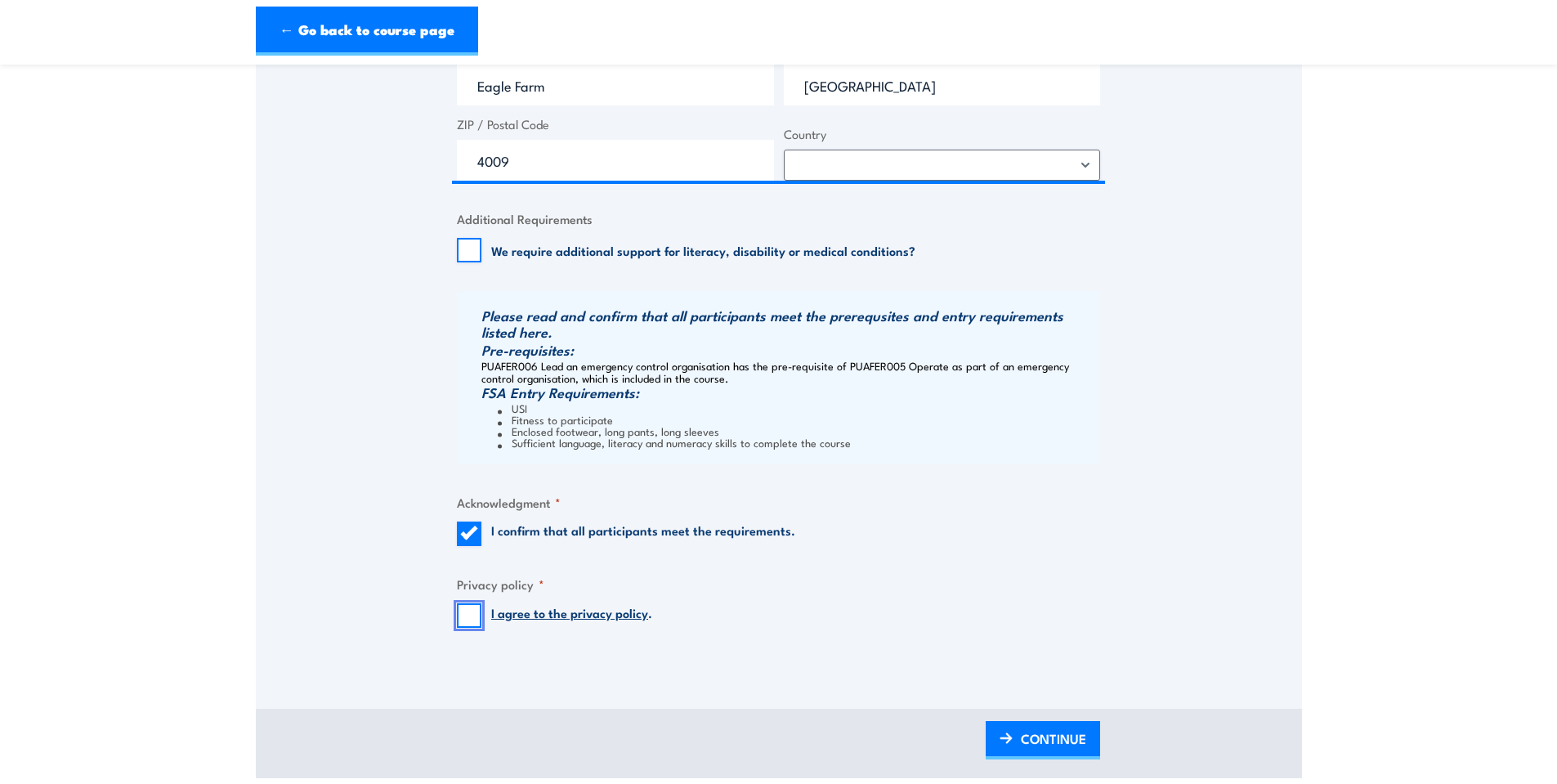
click at [470, 627] on input "I agree to the privacy policy ." at bounding box center [470, 616] width 25 height 25
checkbox input "true"
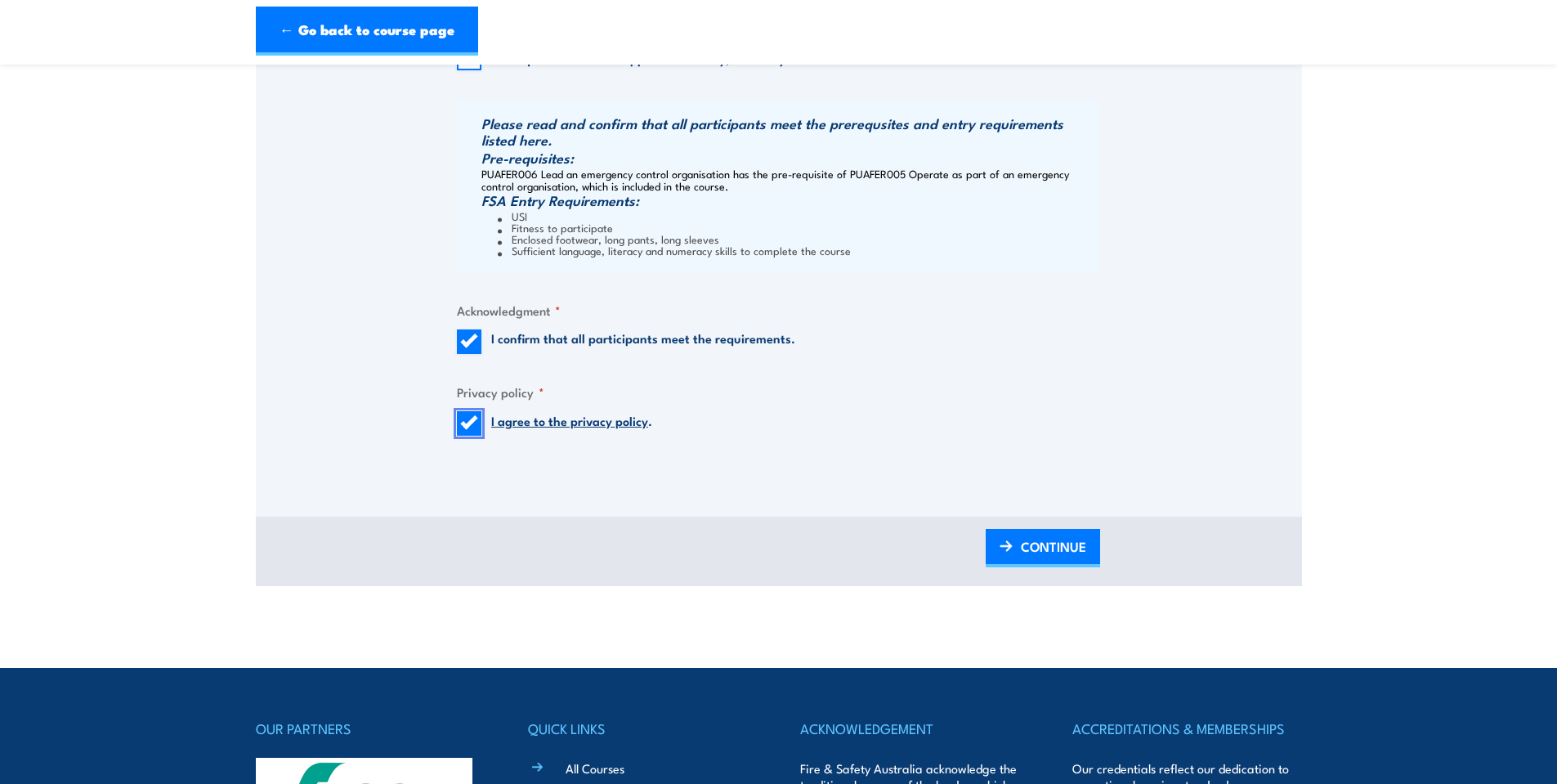
scroll to position [1634, 0]
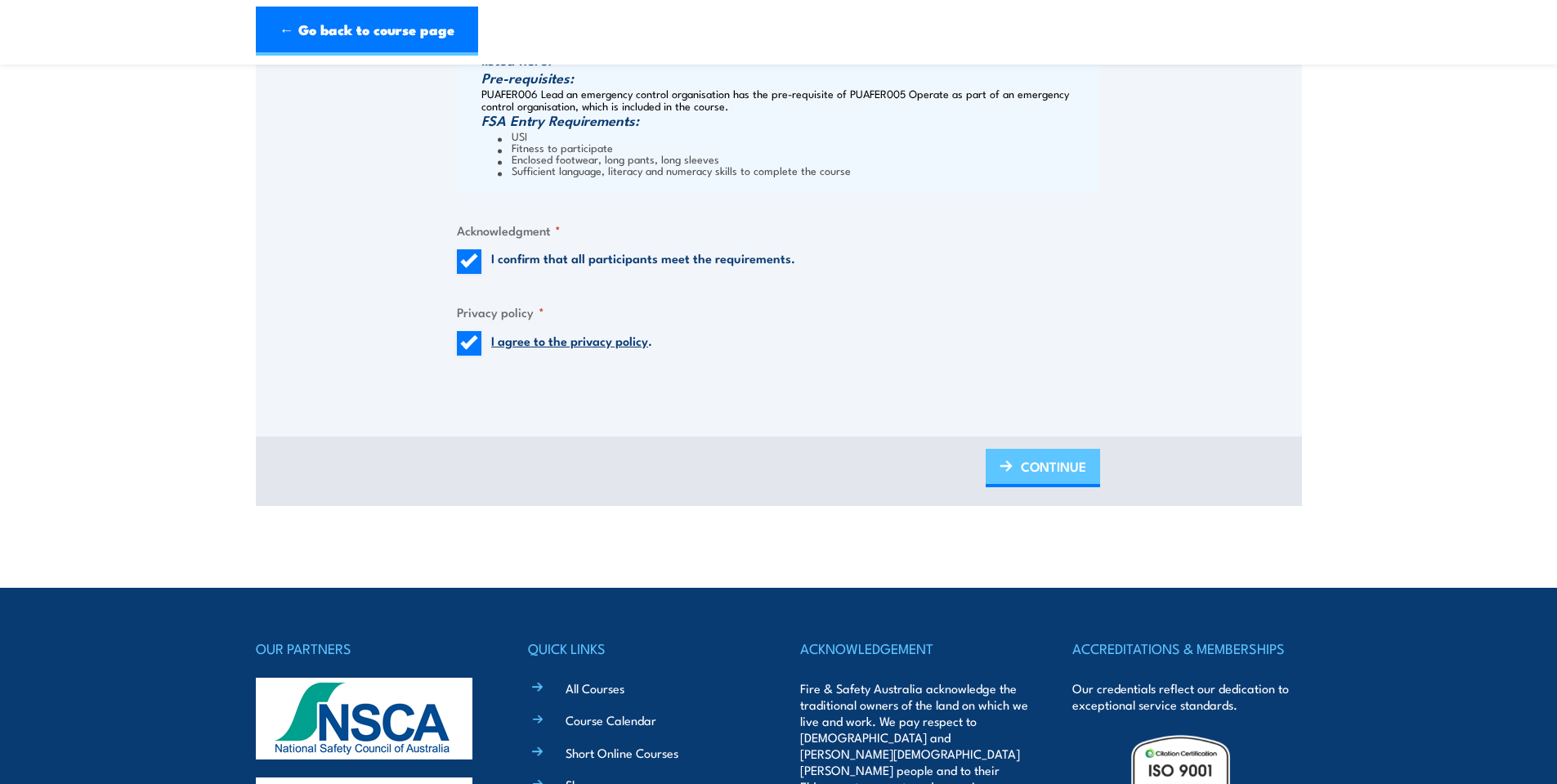
click at [1049, 483] on span "CONTINUE" at bounding box center [1054, 466] width 65 height 43
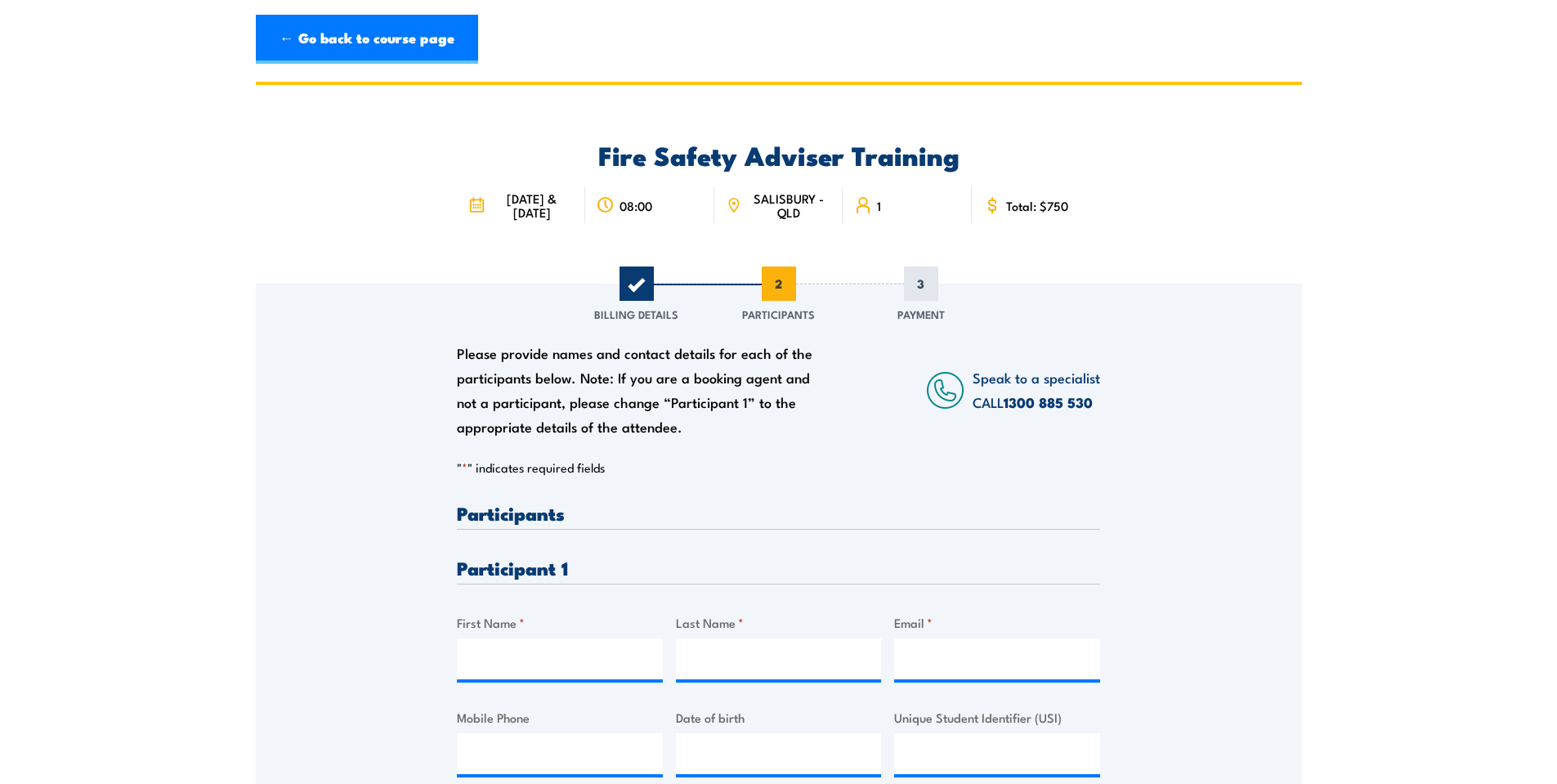
scroll to position [137, 0]
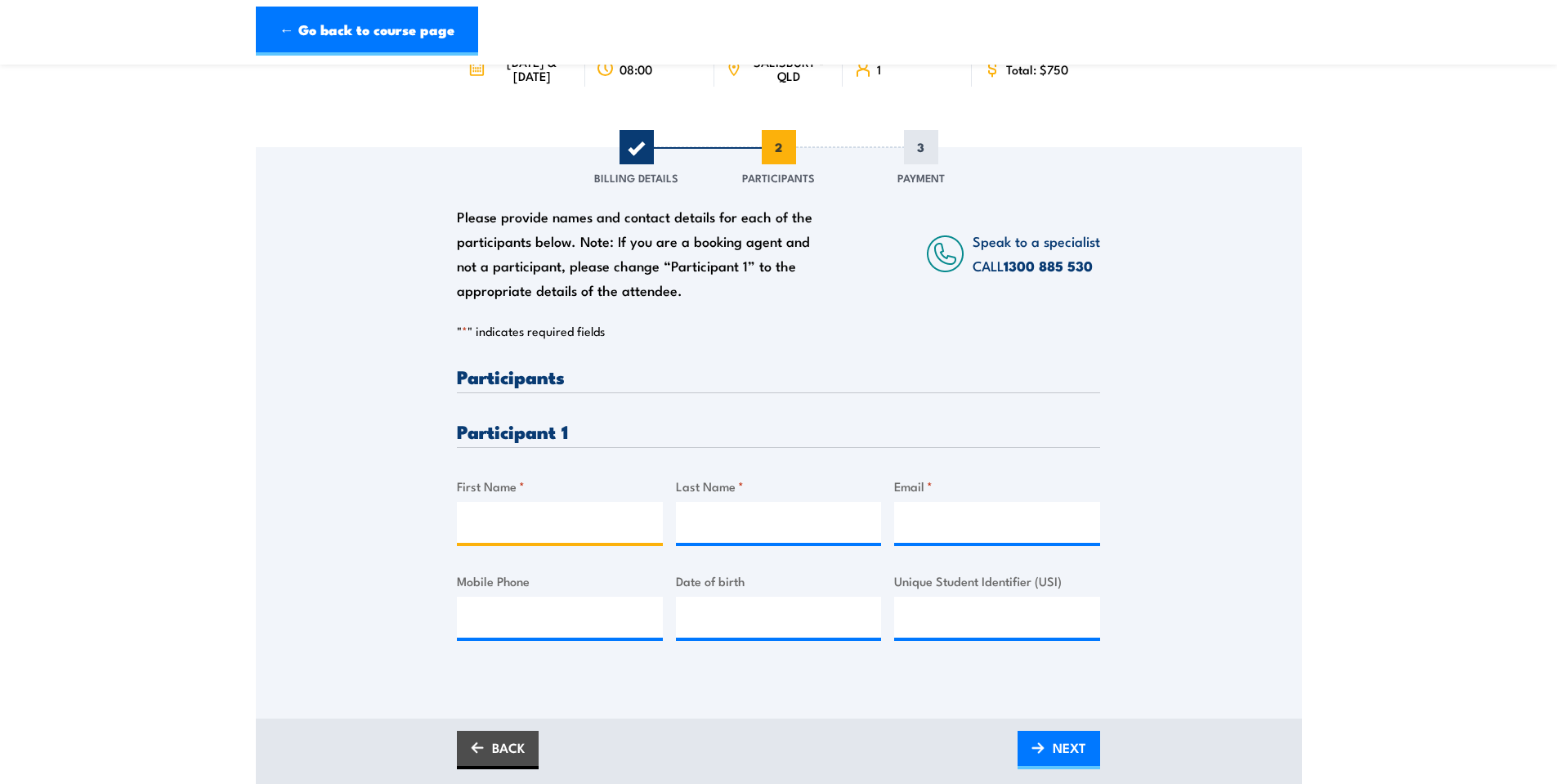
click at [533, 538] on input "First Name *" at bounding box center [559, 522] width 206 height 41
type input "Alistair"
type input "Bulmer"
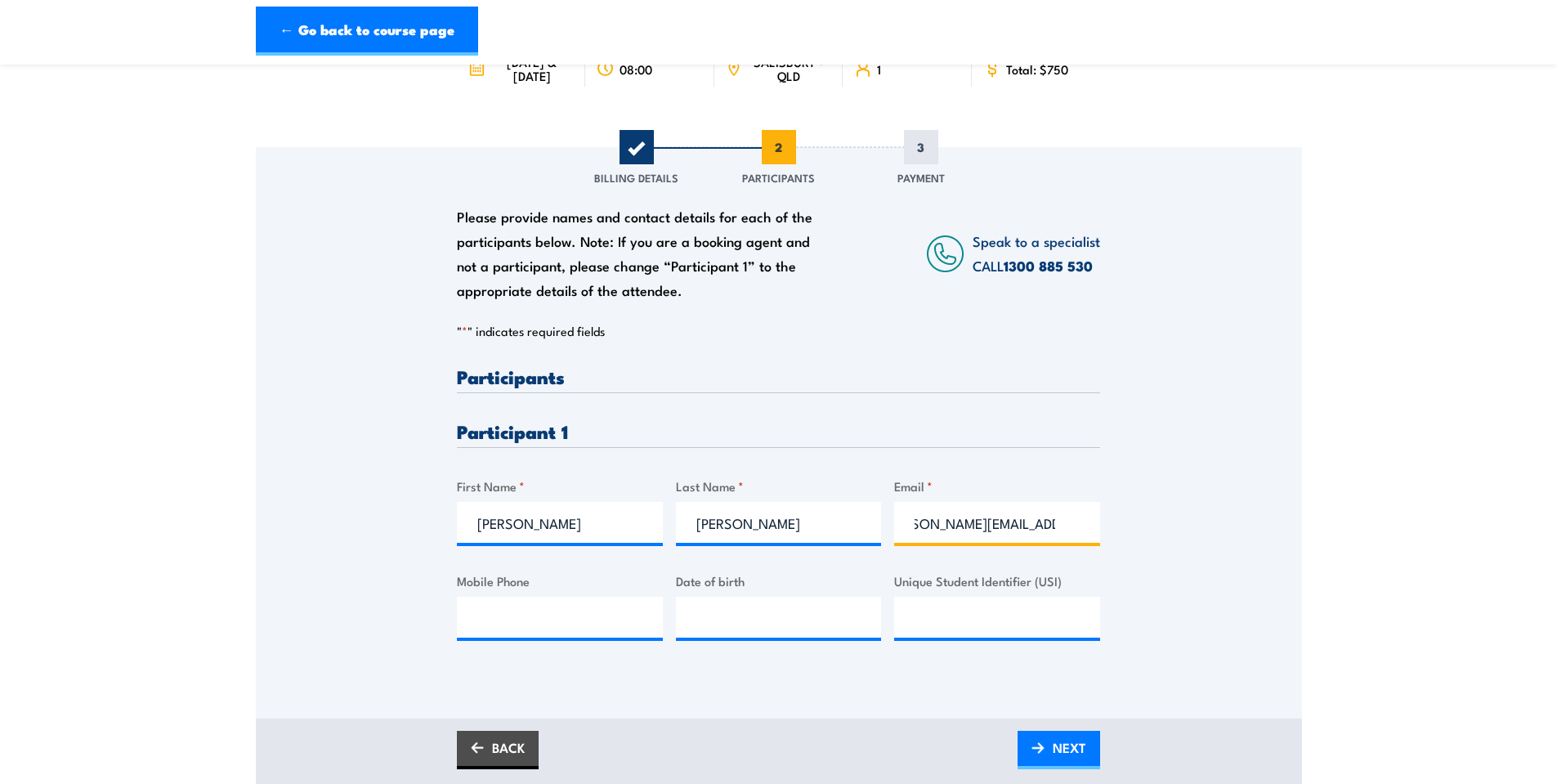
scroll to position [0, 42]
type input "alistair.bulmer@ebgames.com"
type input "0477372911"
type input "05/11/1976"
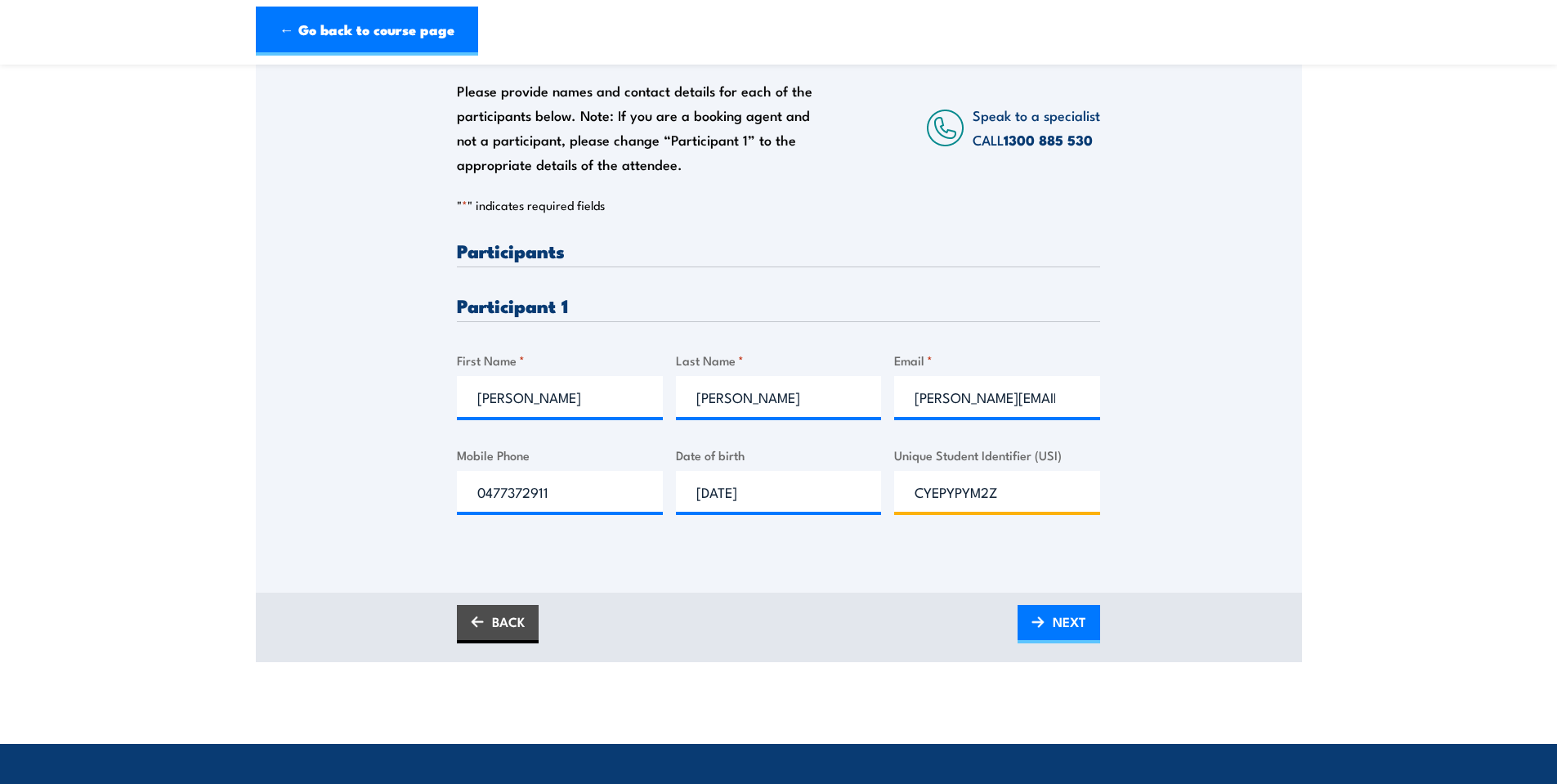
scroll to position [408, 0]
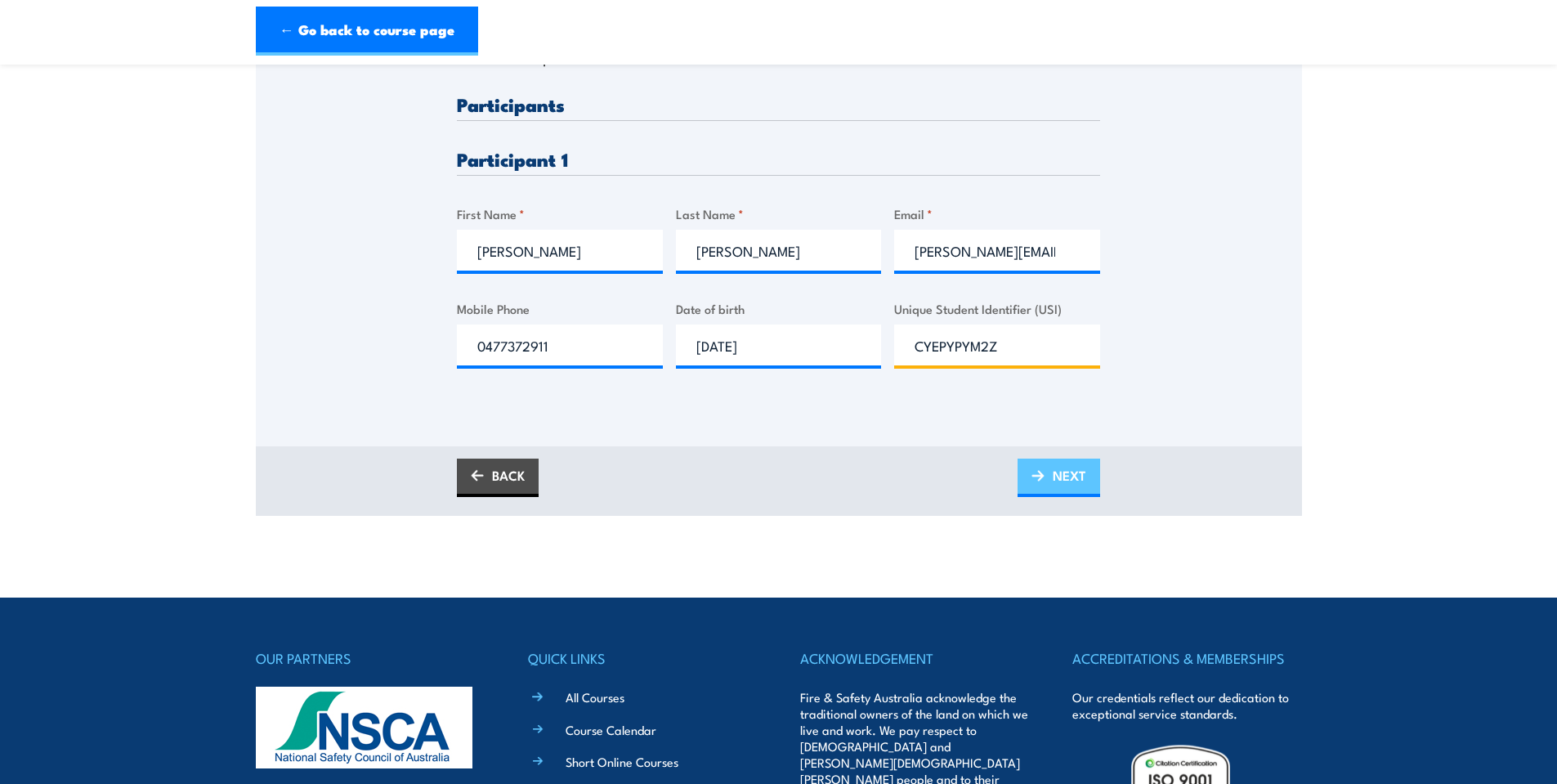
type input "CYEPYPYM2Z"
click at [1058, 489] on span "NEXT" at bounding box center [1069, 474] width 33 height 43
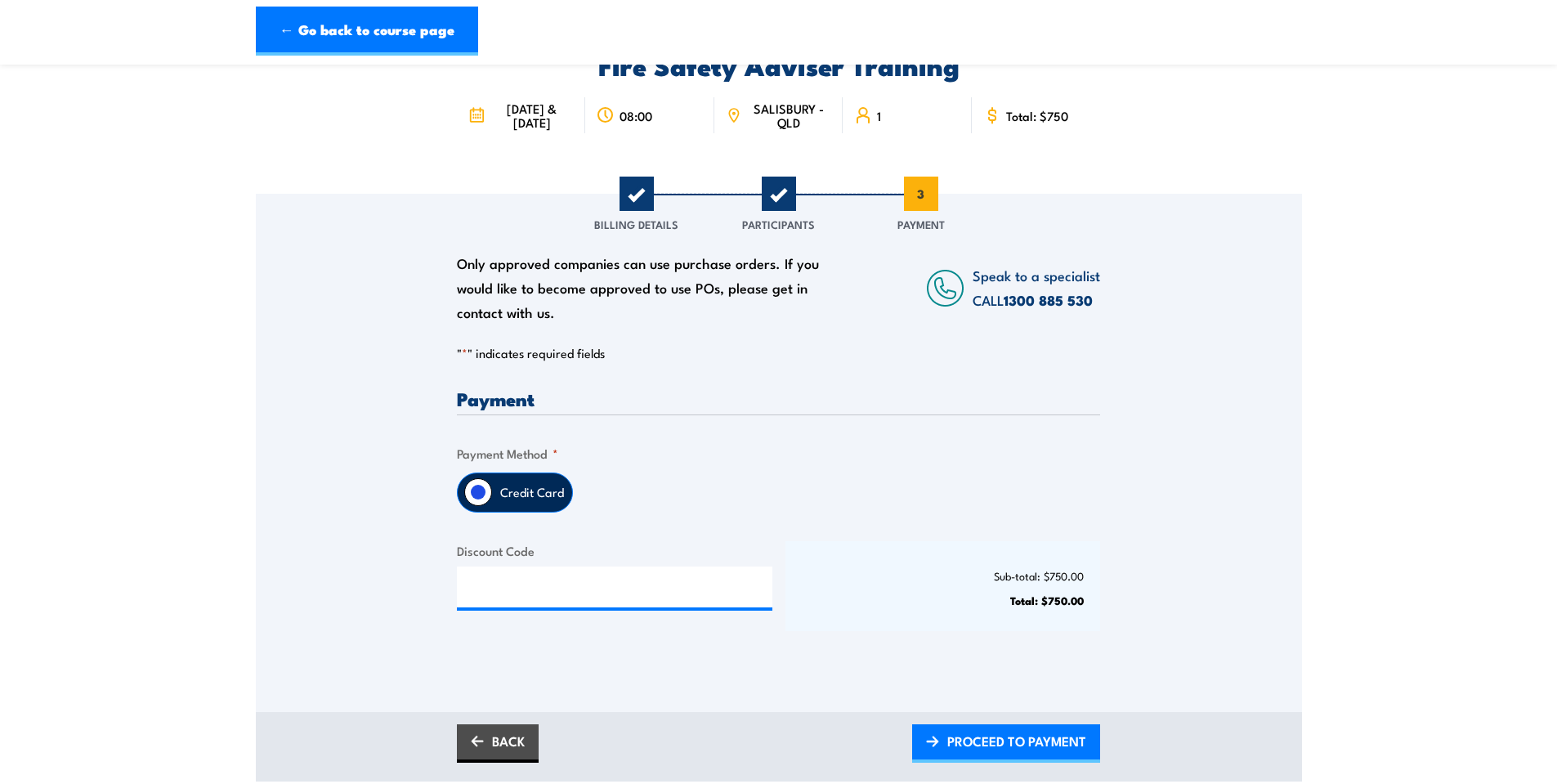
scroll to position [272, 0]
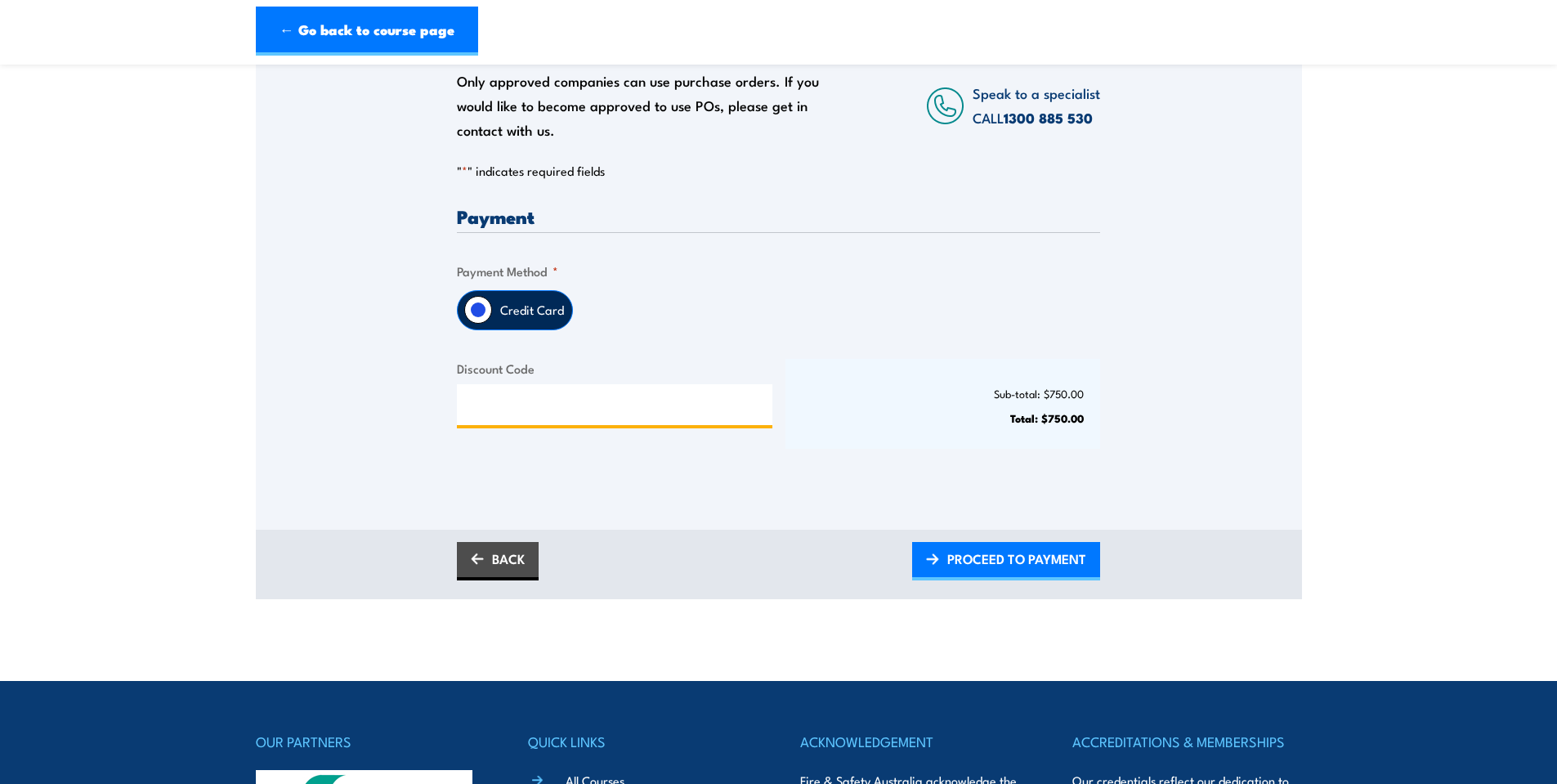
click at [522, 403] on input "Discount Code" at bounding box center [615, 404] width 316 height 41
click at [607, 425] on input "Discount Code" at bounding box center [615, 404] width 316 height 41
type input "nscabronze2025"
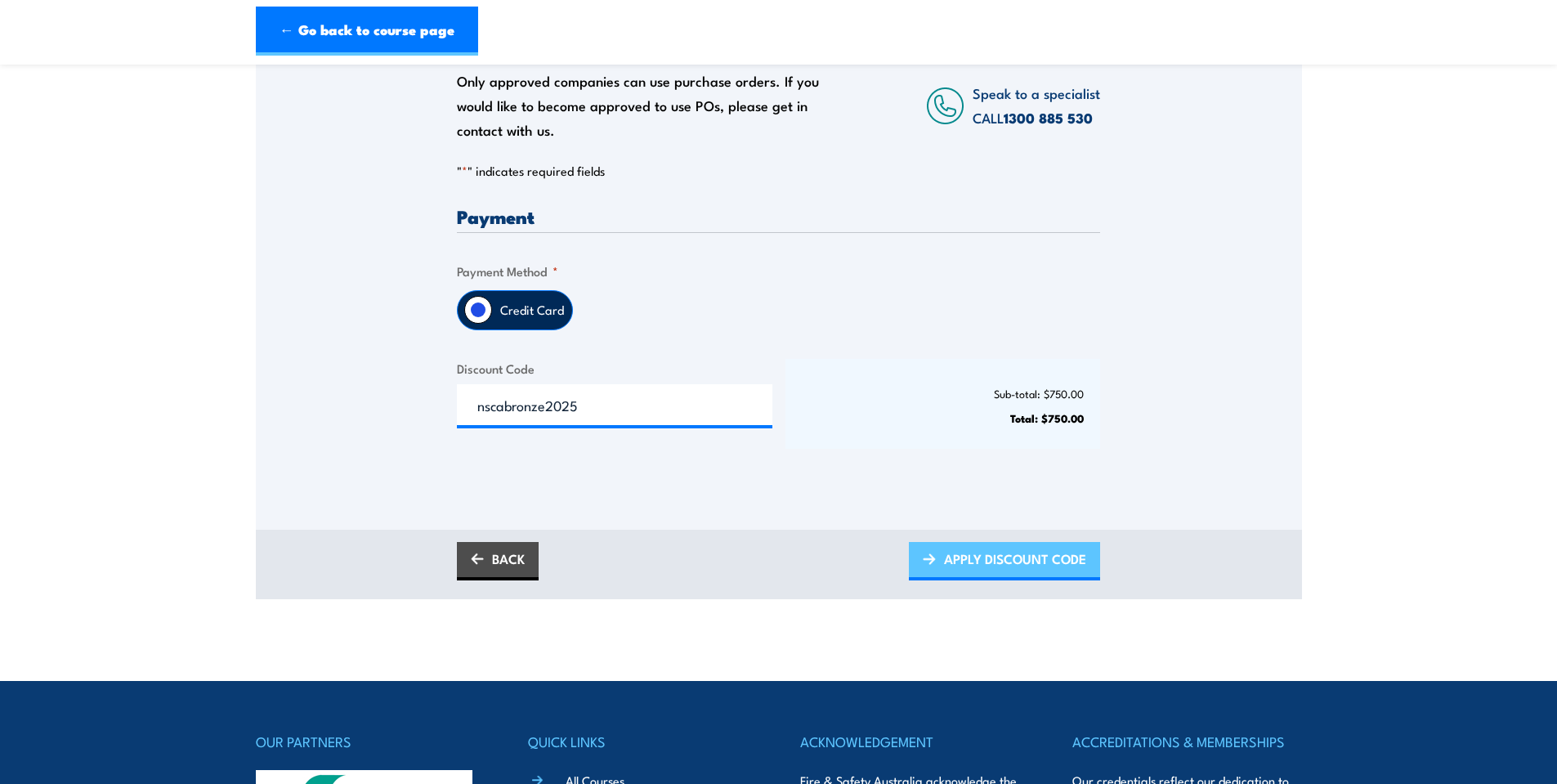
click at [1013, 571] on span "APPLY DISCOUNT CODE" at bounding box center [1015, 558] width 143 height 43
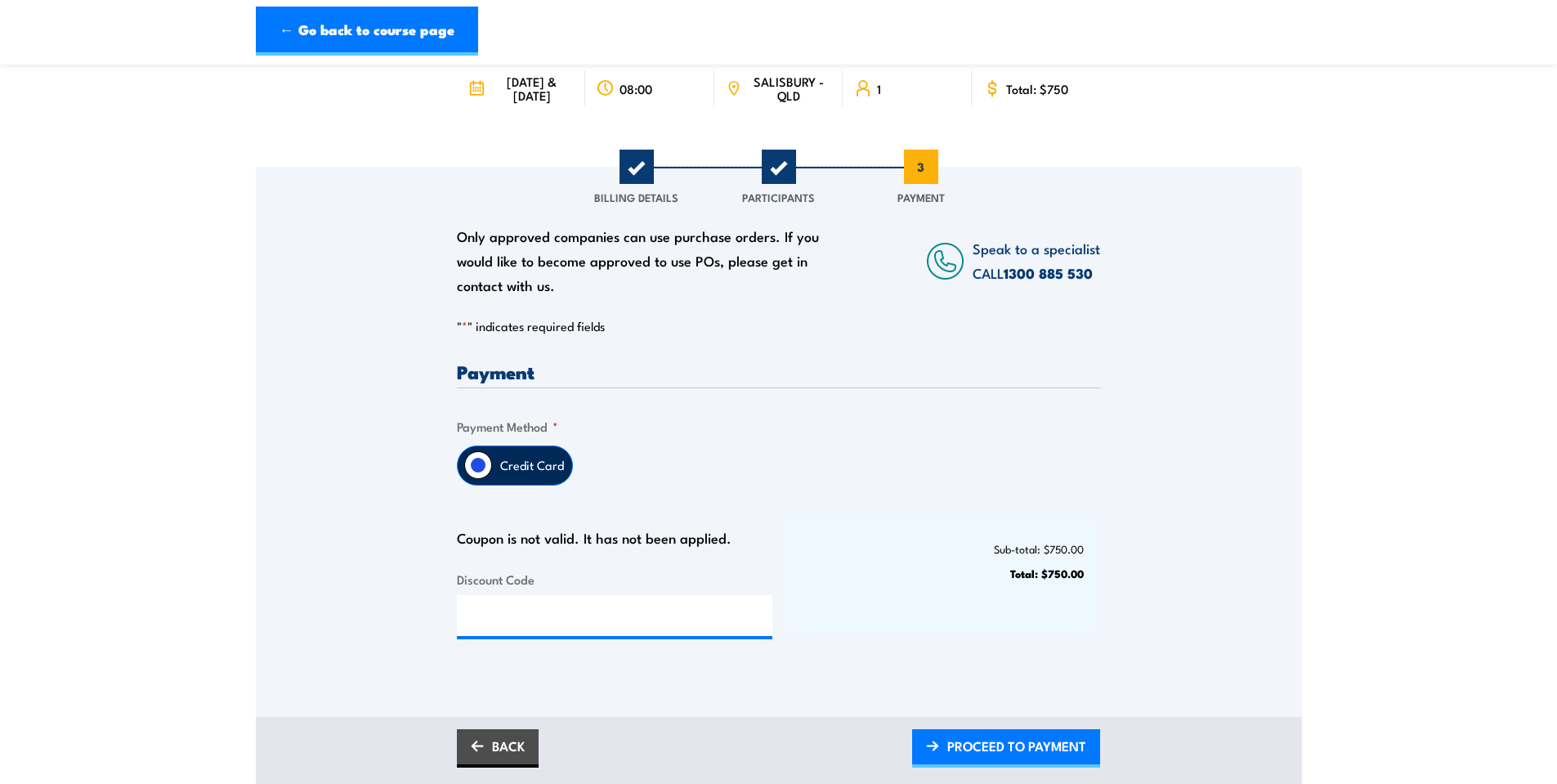
scroll to position [408, 0]
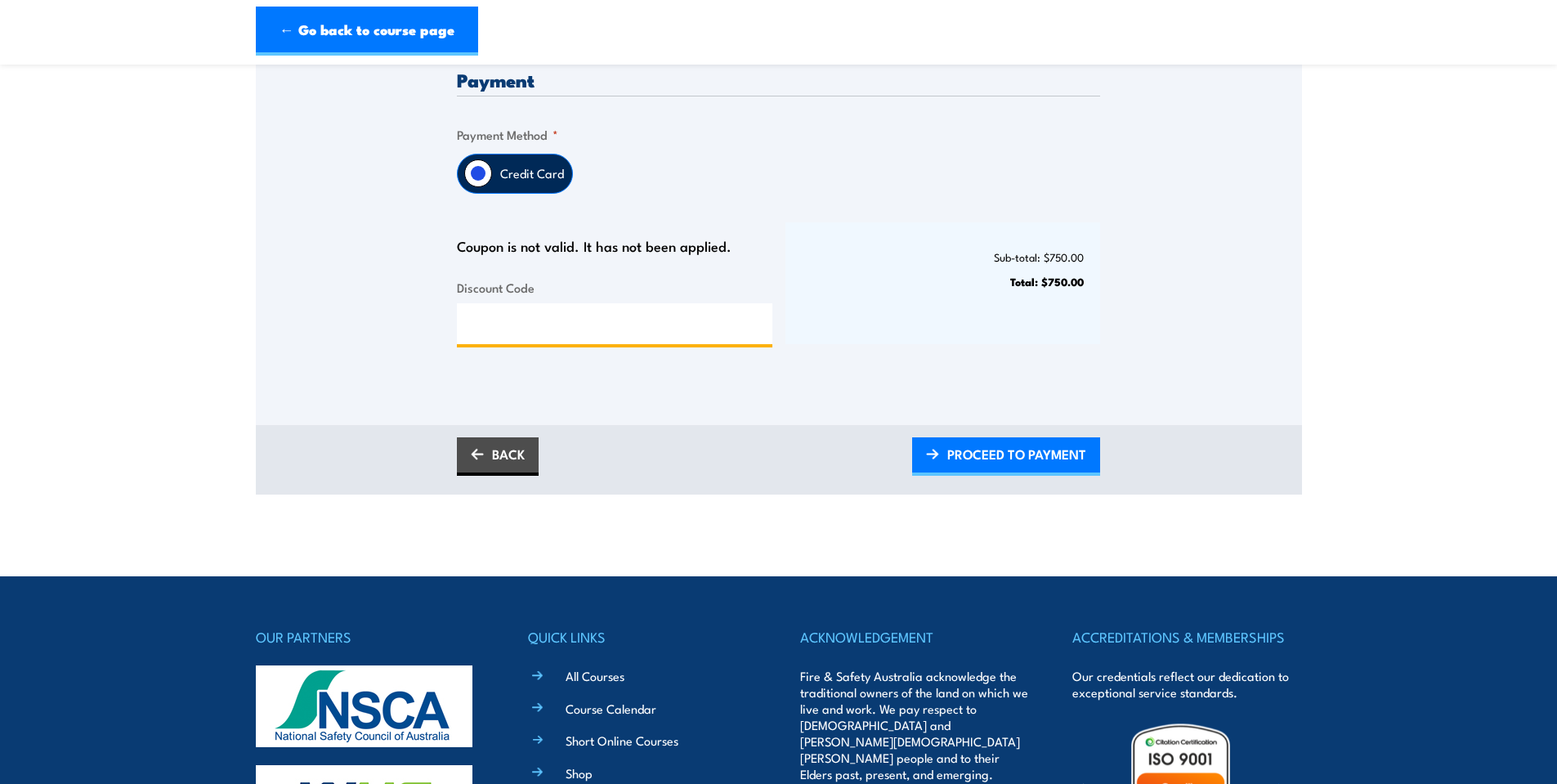
click at [586, 344] on input "Discount Code" at bounding box center [615, 323] width 316 height 41
paste input "NSCABRONZE2025!"
type input "NSCABRONZE2025!"
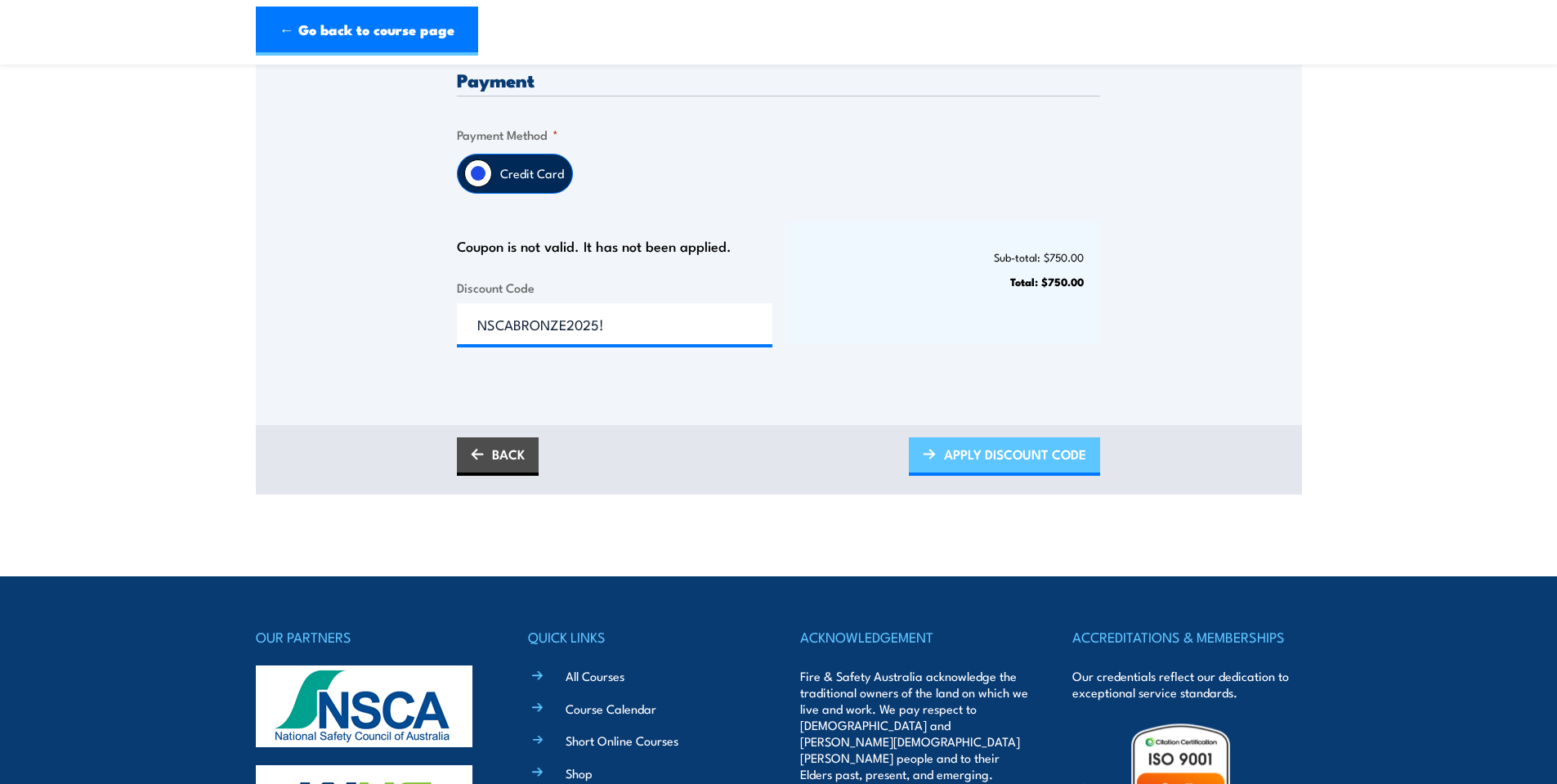
click at [1006, 462] on span "APPLY DISCOUNT CODE" at bounding box center [1015, 453] width 143 height 43
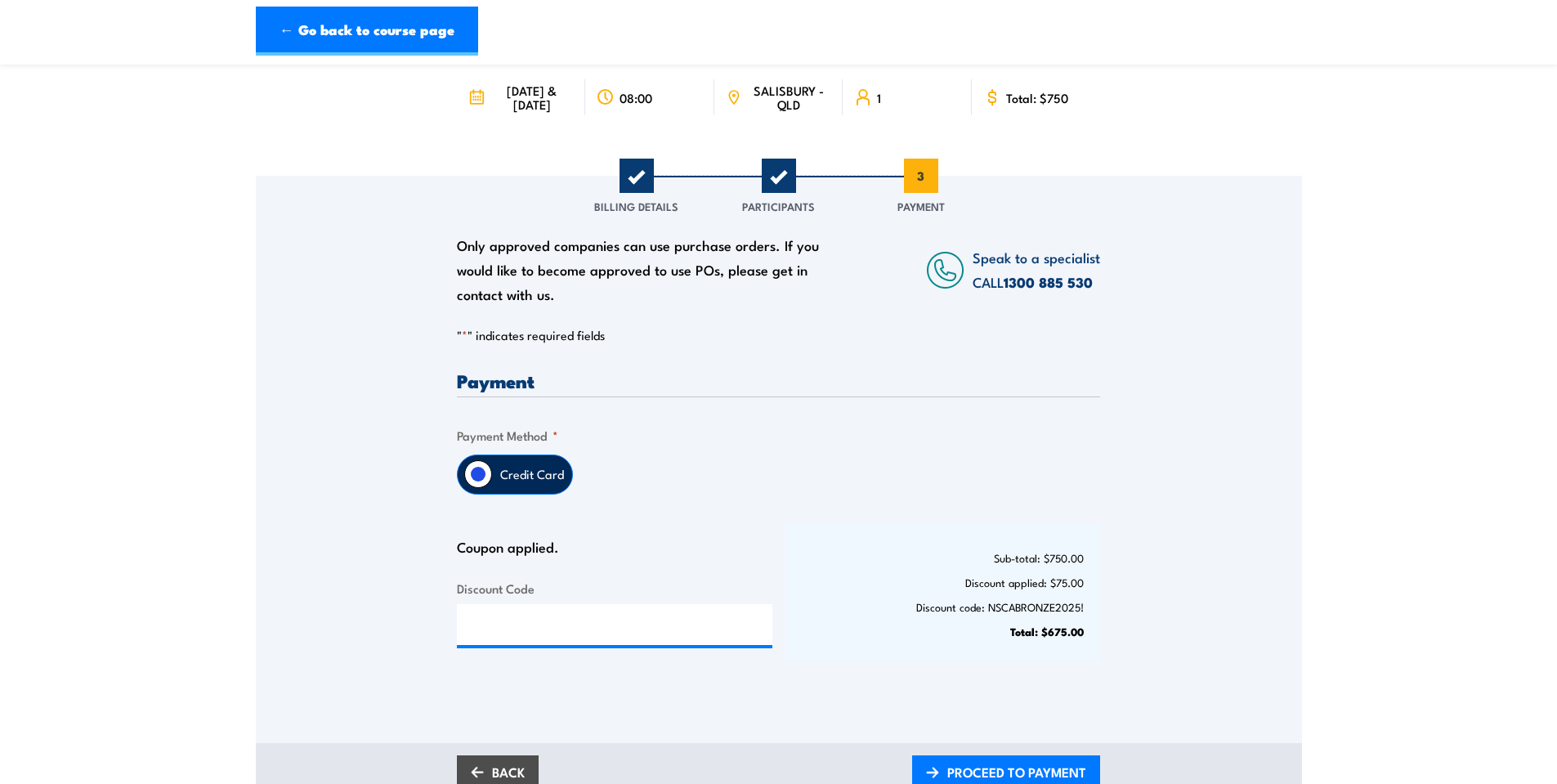
scroll to position [272, 0]
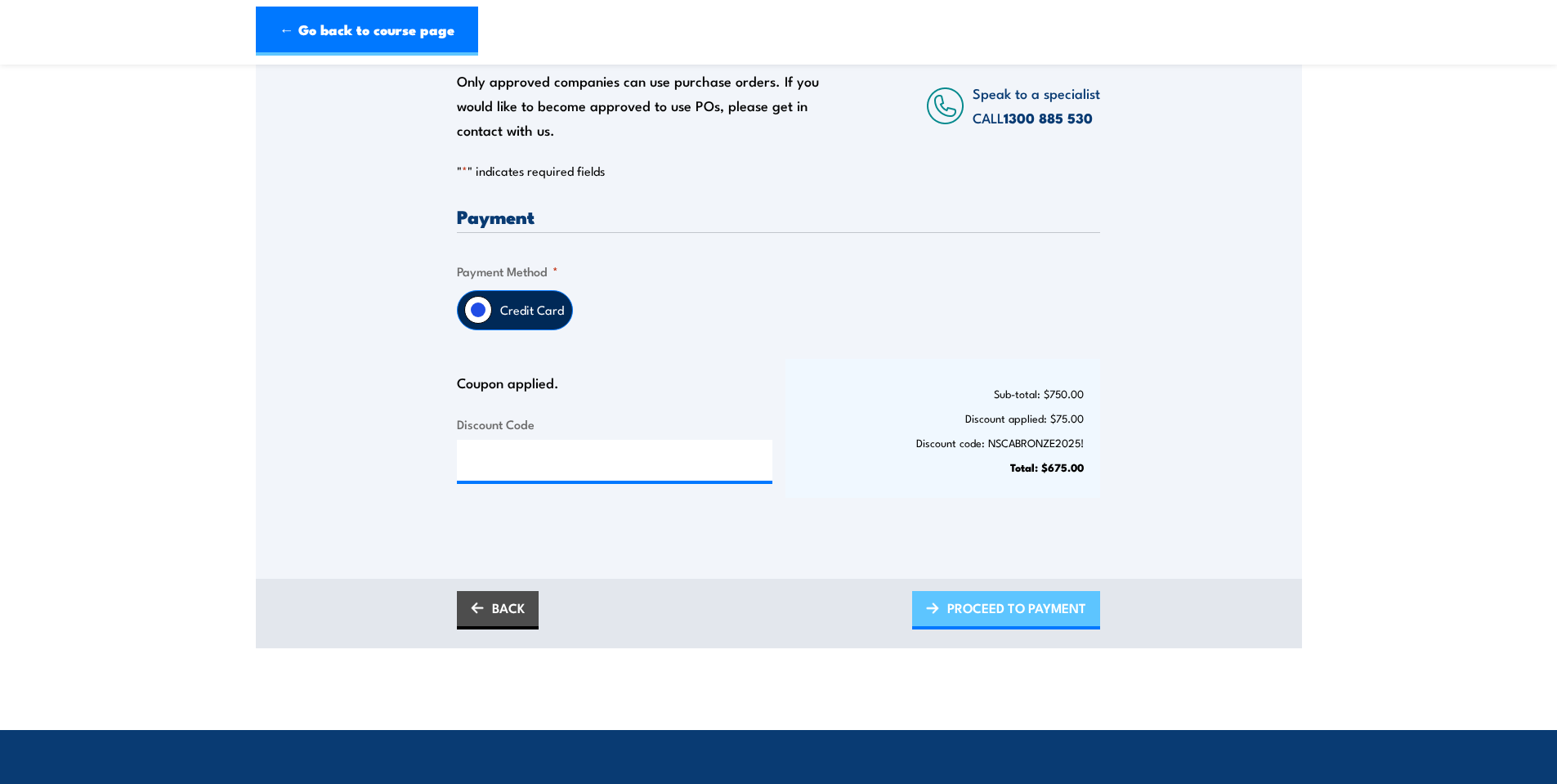
click at [1039, 619] on span "PROCEED TO PAYMENT" at bounding box center [1017, 607] width 139 height 43
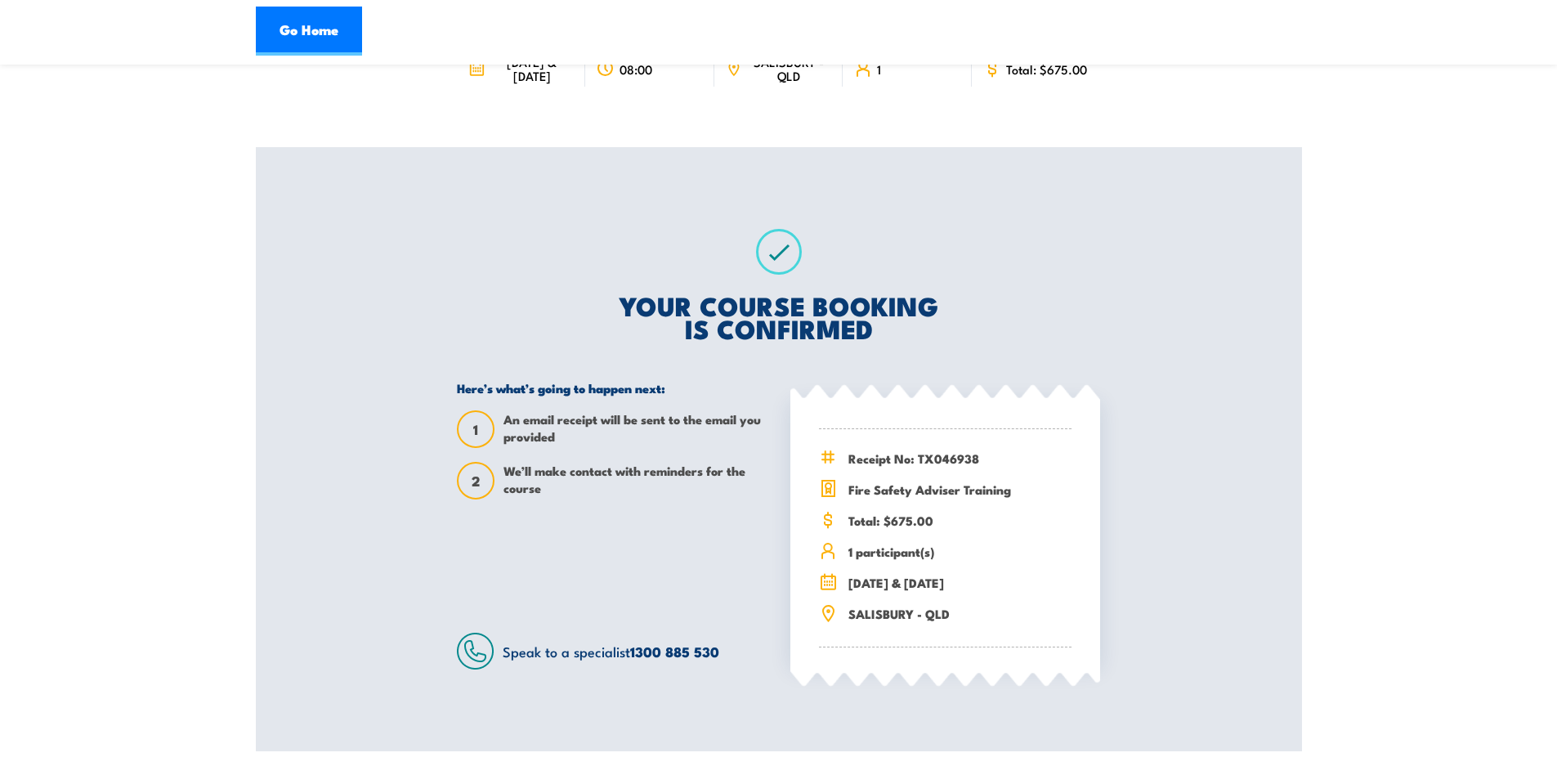
scroll to position [272, 0]
